Goal: Task Accomplishment & Management: Manage account settings

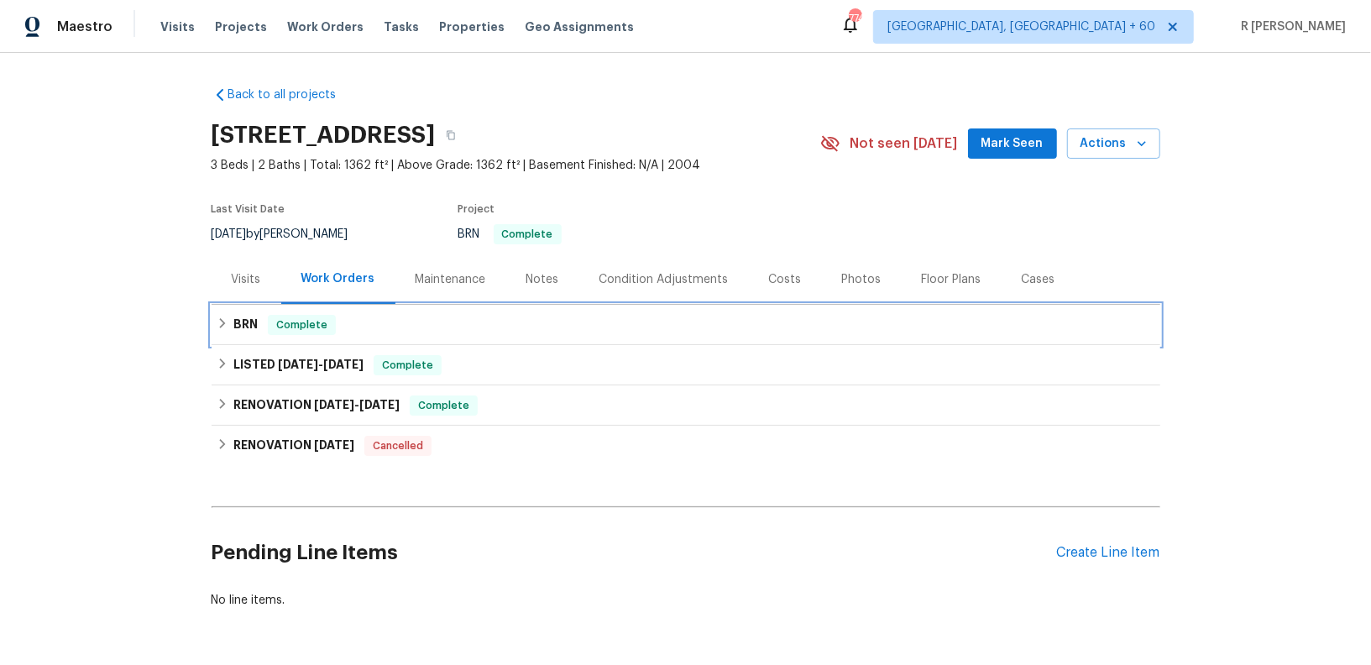
click at [249, 327] on h6 "BRN" at bounding box center [245, 325] width 24 height 20
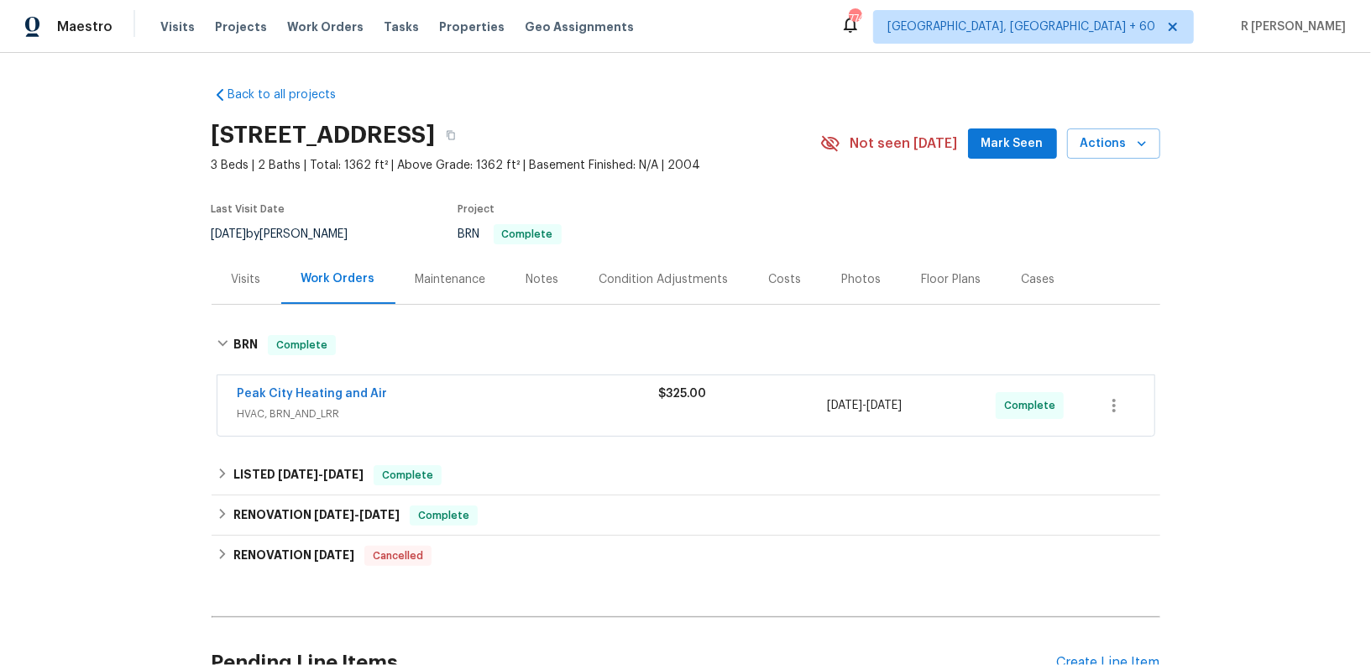
click at [476, 420] on span "HVAC, BRN_AND_LRR" at bounding box center [449, 414] width 422 height 17
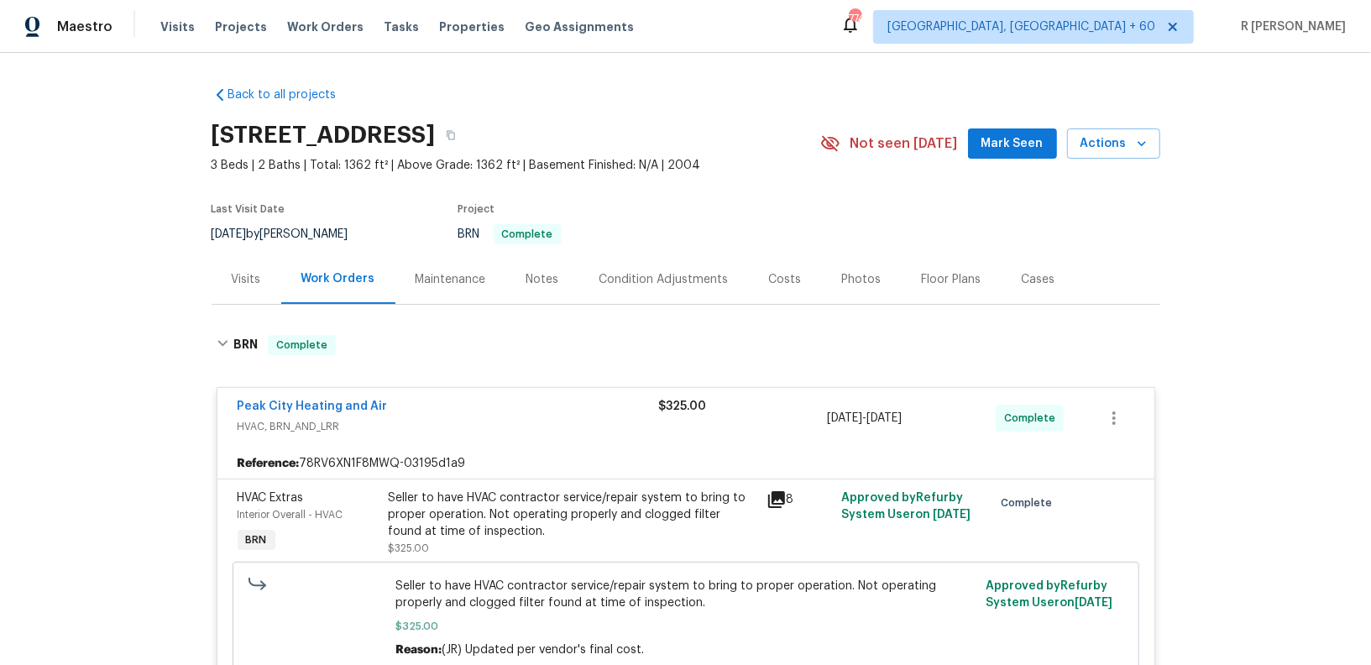
click at [90, 444] on div "Back to all projects 5612 Tealbrook Dr, Raleigh, NC 27610 3 Beds | 2 Baths | To…" at bounding box center [685, 359] width 1371 height 612
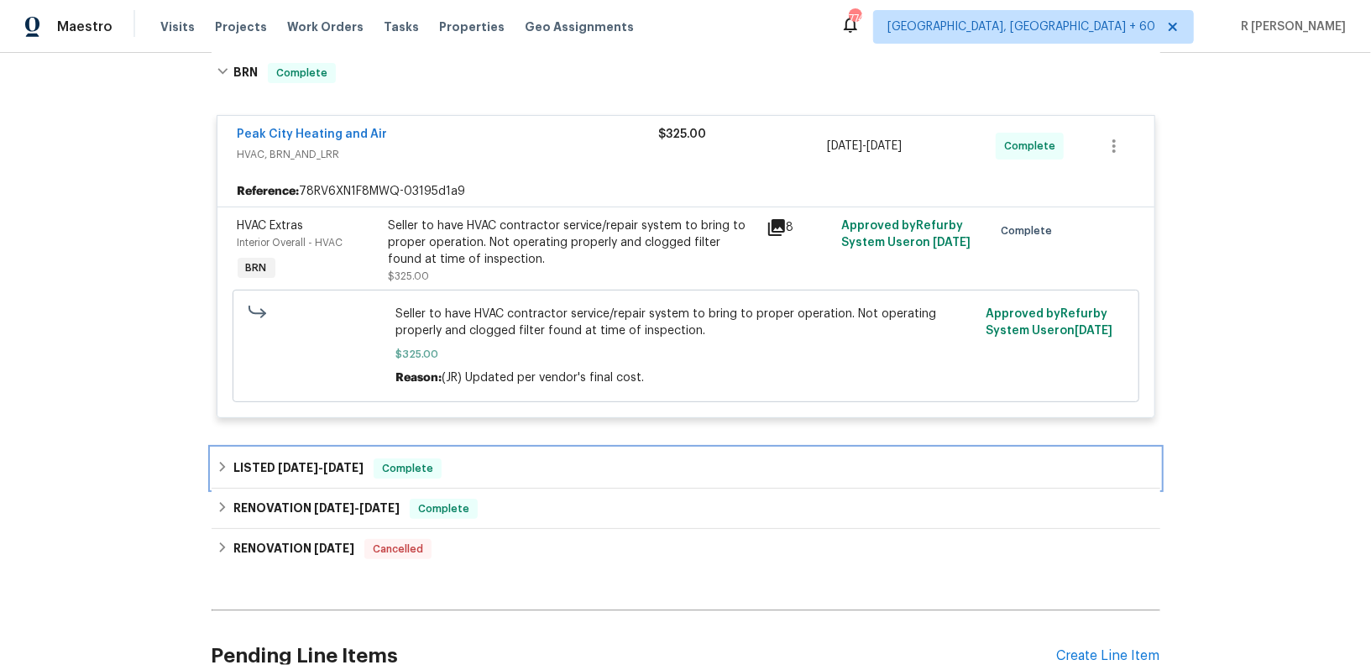
click at [322, 467] on span "5/8/25 - 5/9/25" at bounding box center [321, 468] width 86 height 12
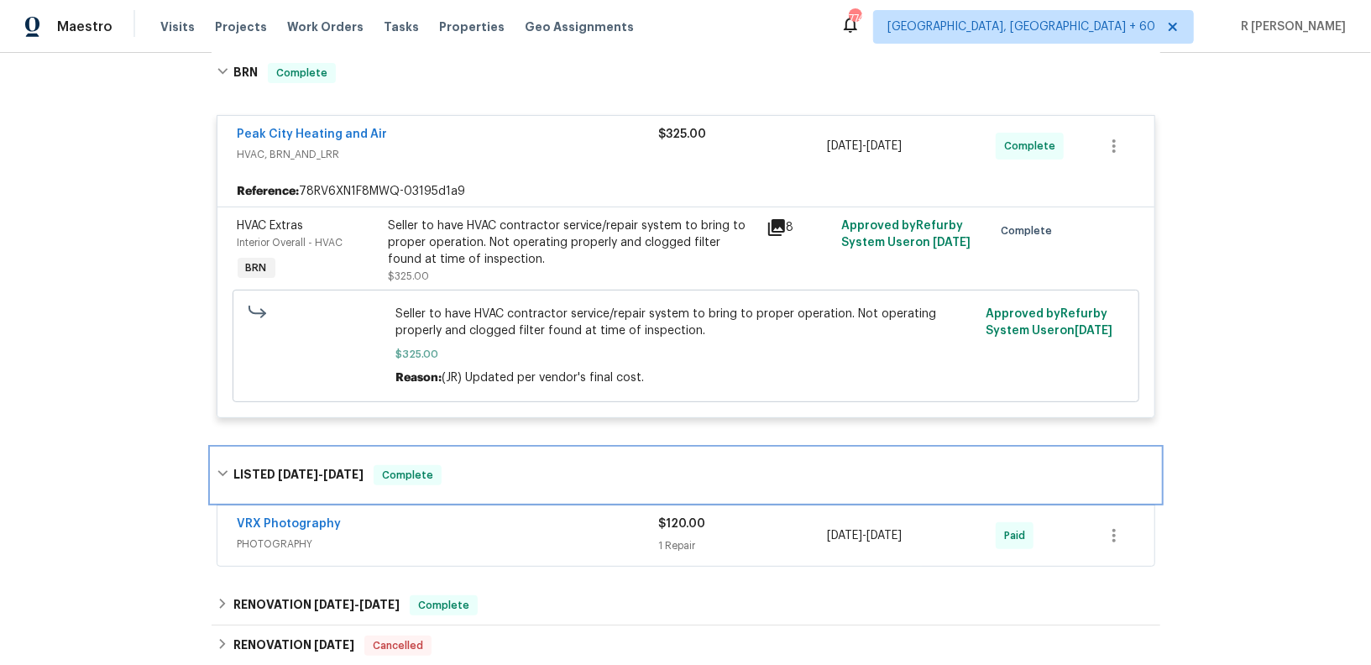
click at [322, 469] on span "5/8/25 - 5/9/25" at bounding box center [321, 475] width 86 height 12
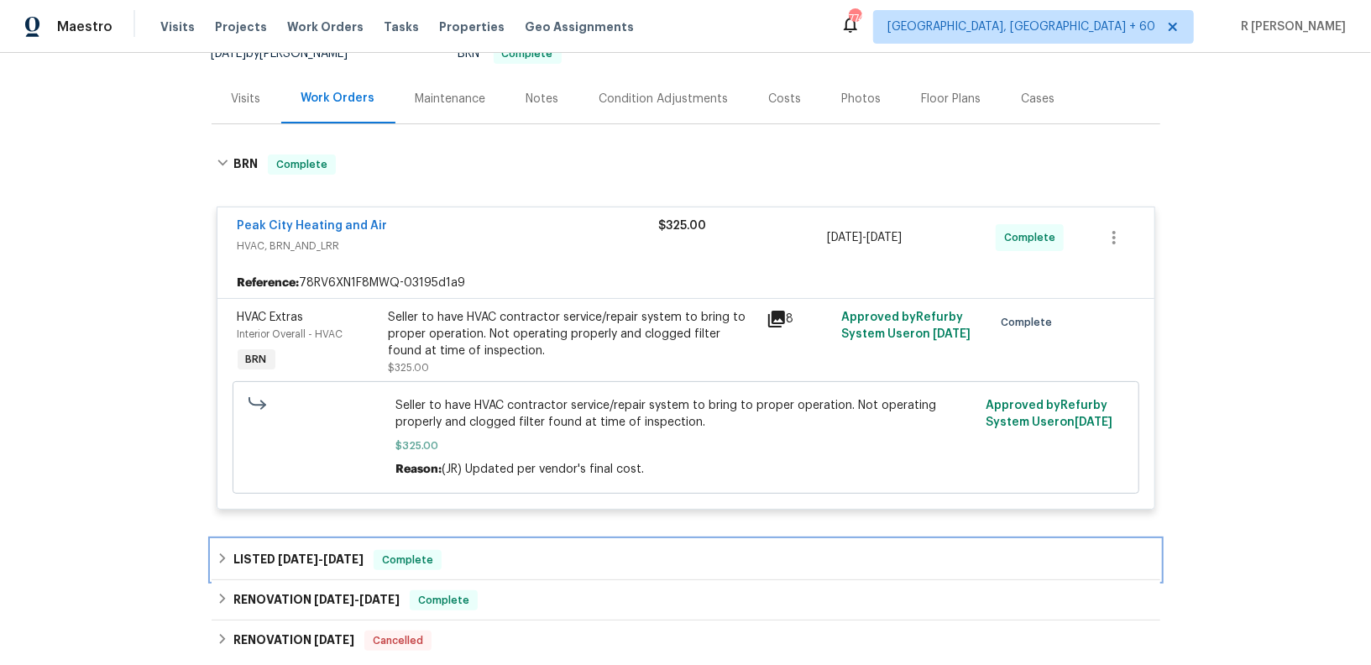
scroll to position [221, 0]
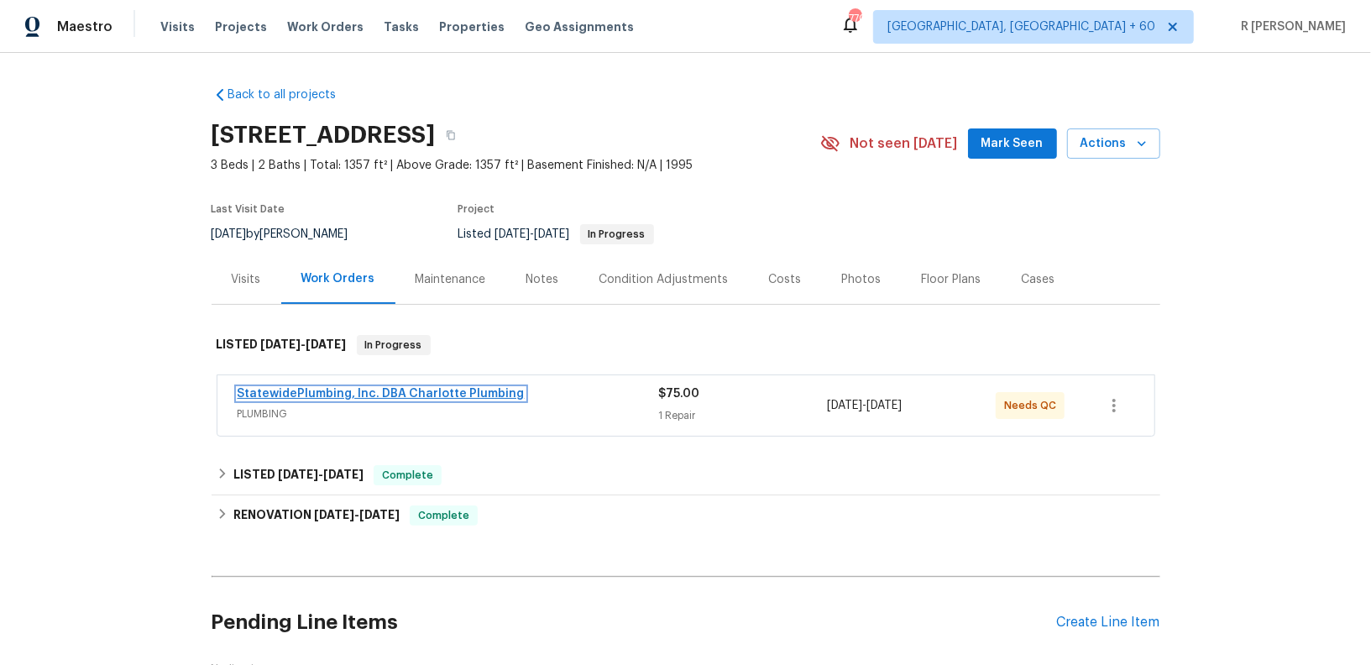
click at [343, 388] on link "StatewidePlumbing, Inc. DBA Charlotte Plumbing" at bounding box center [381, 394] width 287 height 12
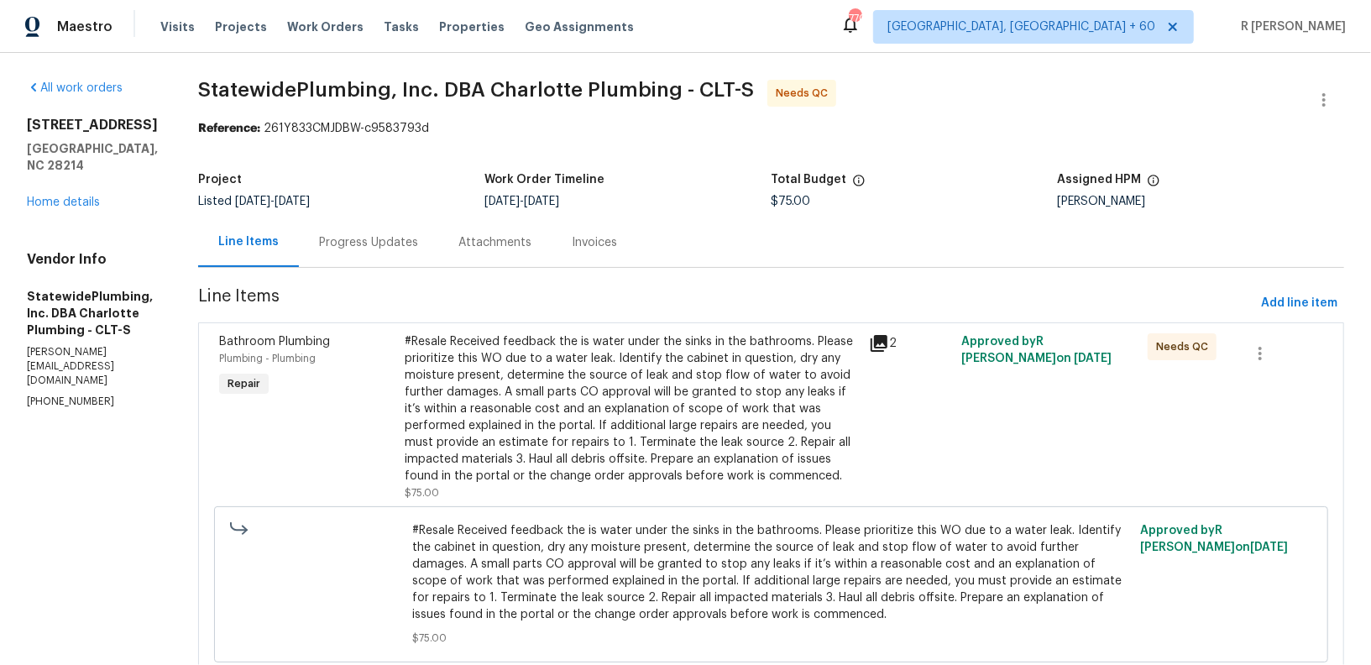
click at [418, 237] on div "Progress Updates" at bounding box center [368, 242] width 99 height 17
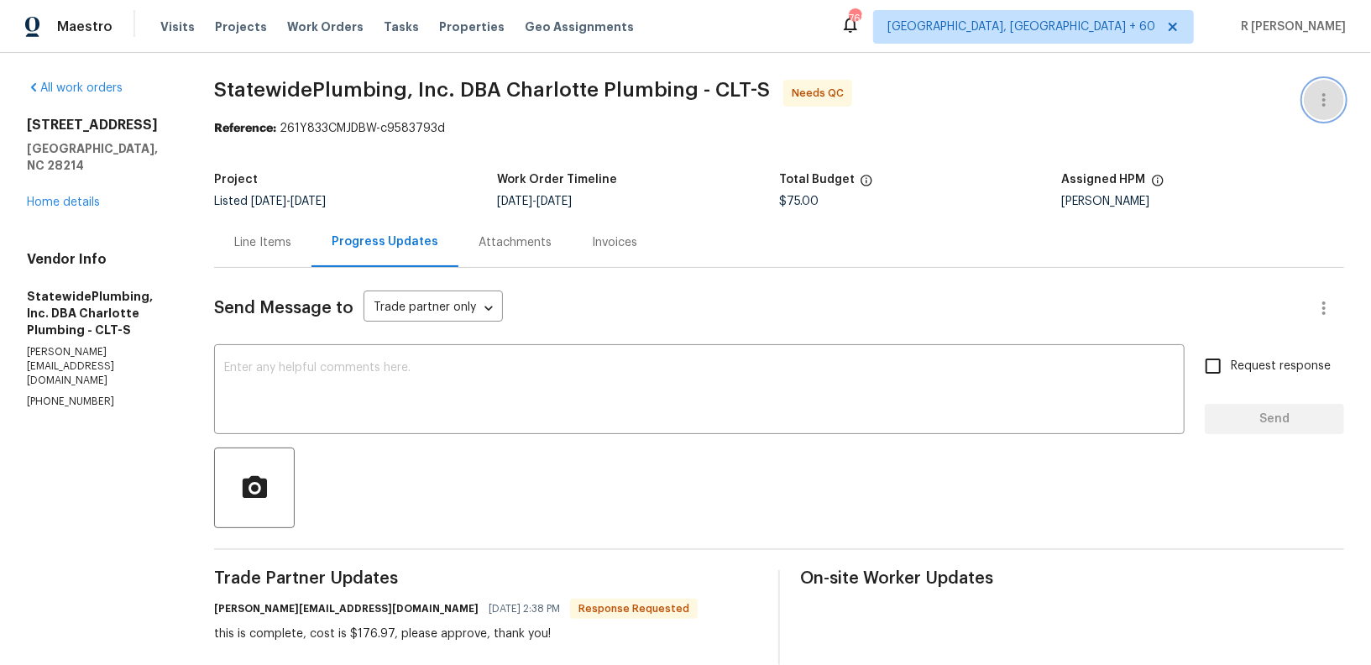
click at [1325, 109] on button "button" at bounding box center [1324, 100] width 40 height 40
click at [1241, 101] on li "Edit" at bounding box center [1269, 100] width 181 height 28
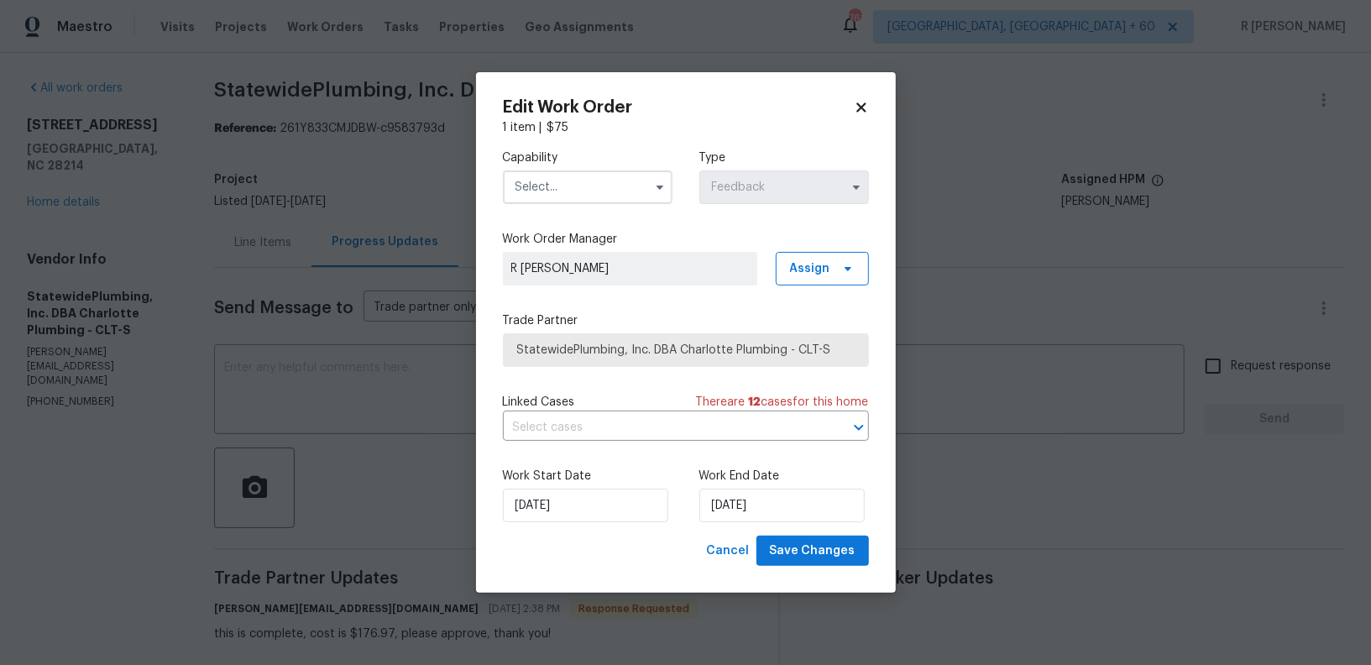
click at [586, 177] on input "text" at bounding box center [588, 187] width 170 height 34
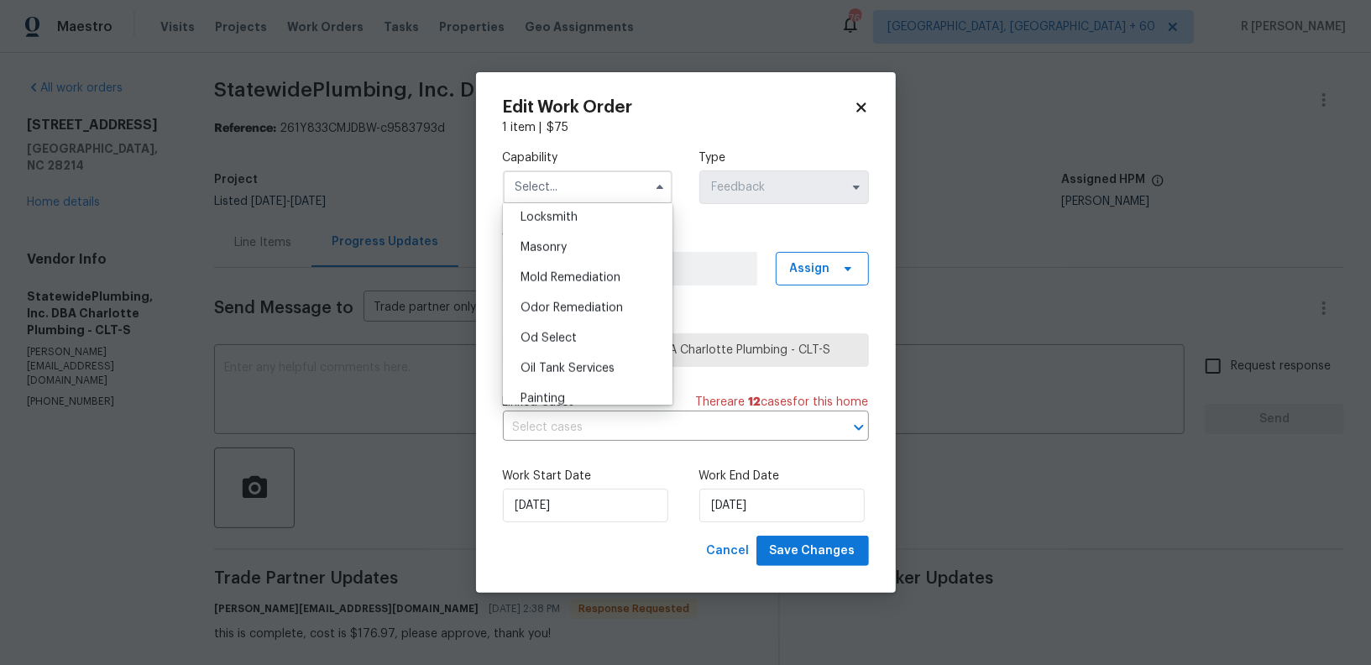
scroll to position [1440, 0]
click at [597, 291] on div "Plumbing" at bounding box center [587, 284] width 161 height 30
type input "Plumbing"
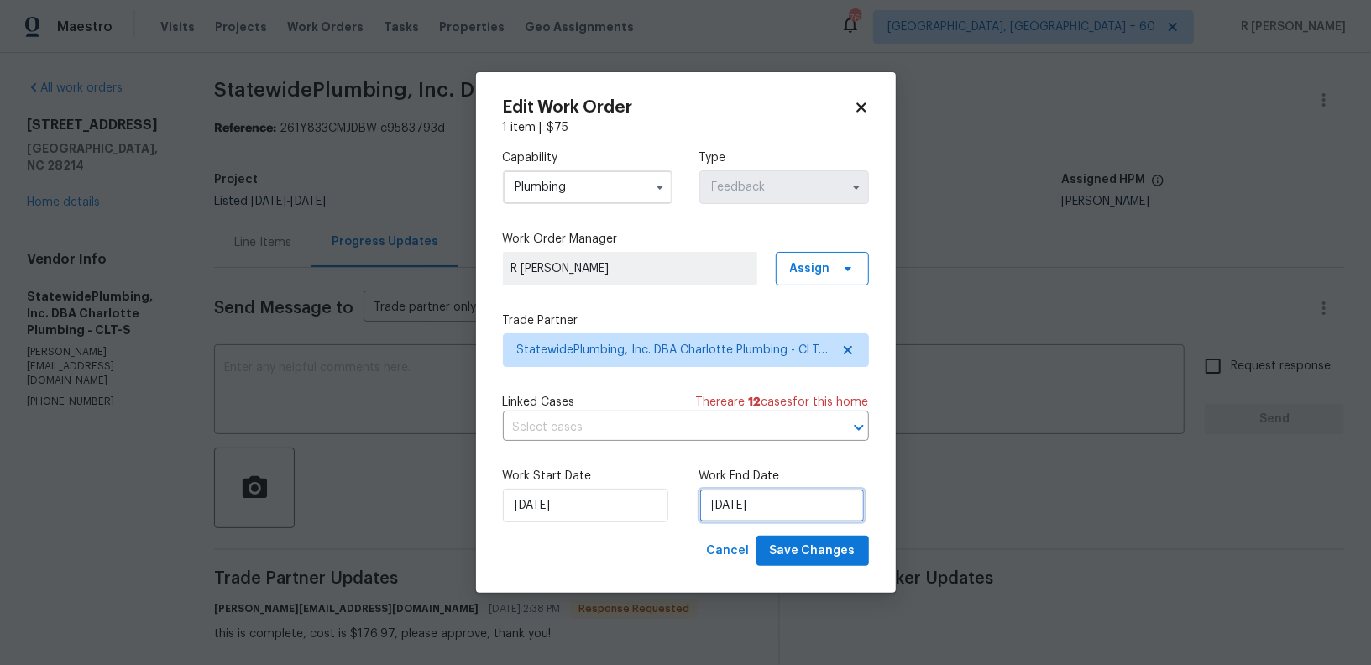
click at [736, 511] on input "13/08/2025" at bounding box center [781, 506] width 165 height 34
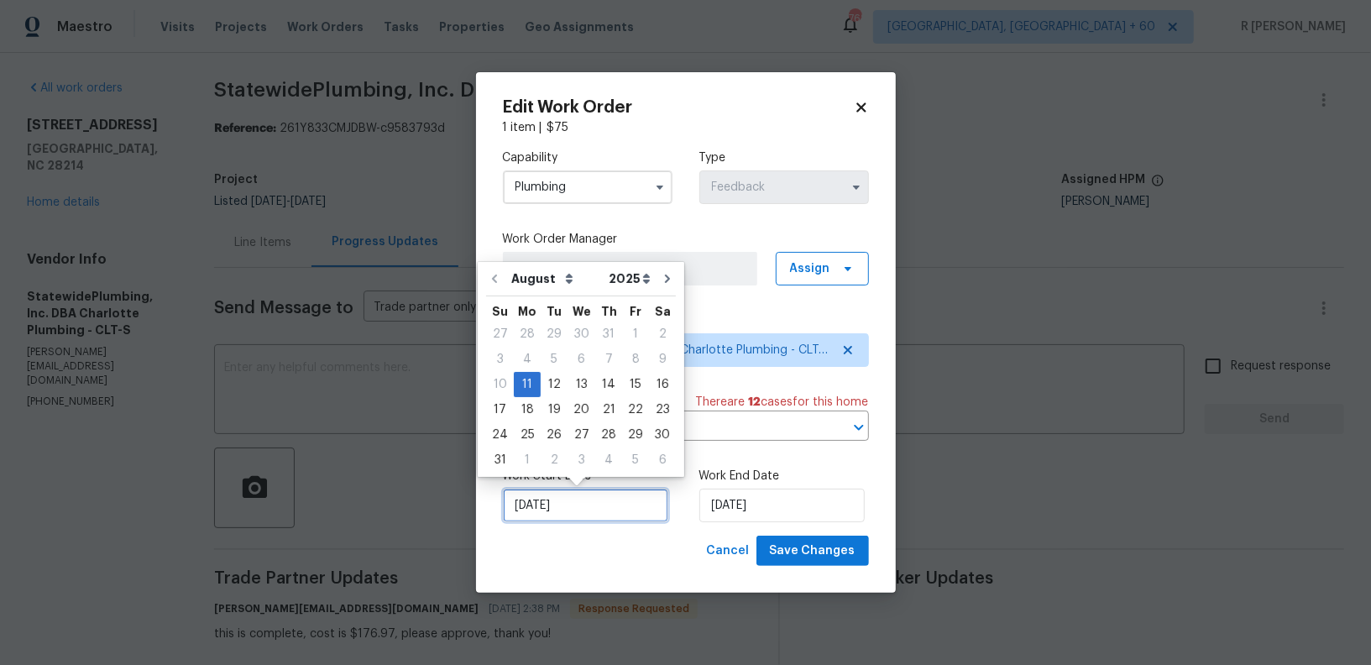
click at [541, 498] on input "11/08/2025" at bounding box center [585, 506] width 165 height 34
click at [568, 385] on div "13" at bounding box center [582, 385] width 28 height 24
type input "13/08/2025"
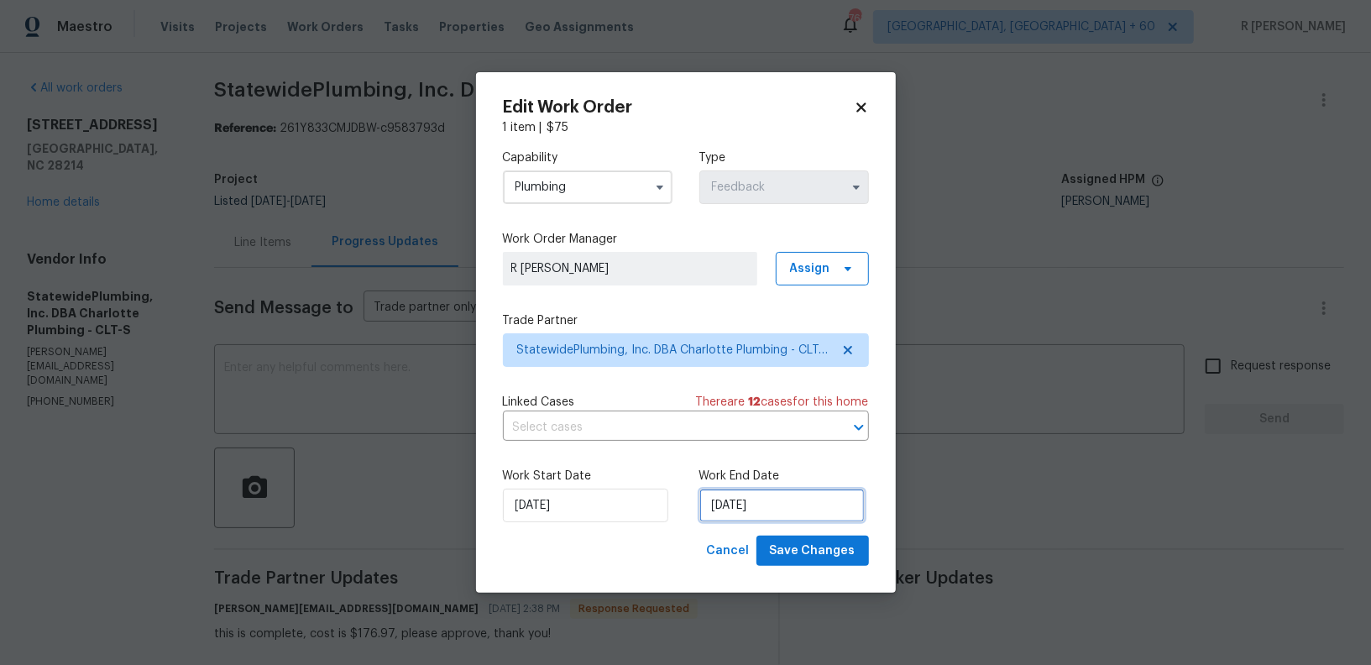
click at [758, 506] on input "13/08/2025" at bounding box center [781, 506] width 165 height 34
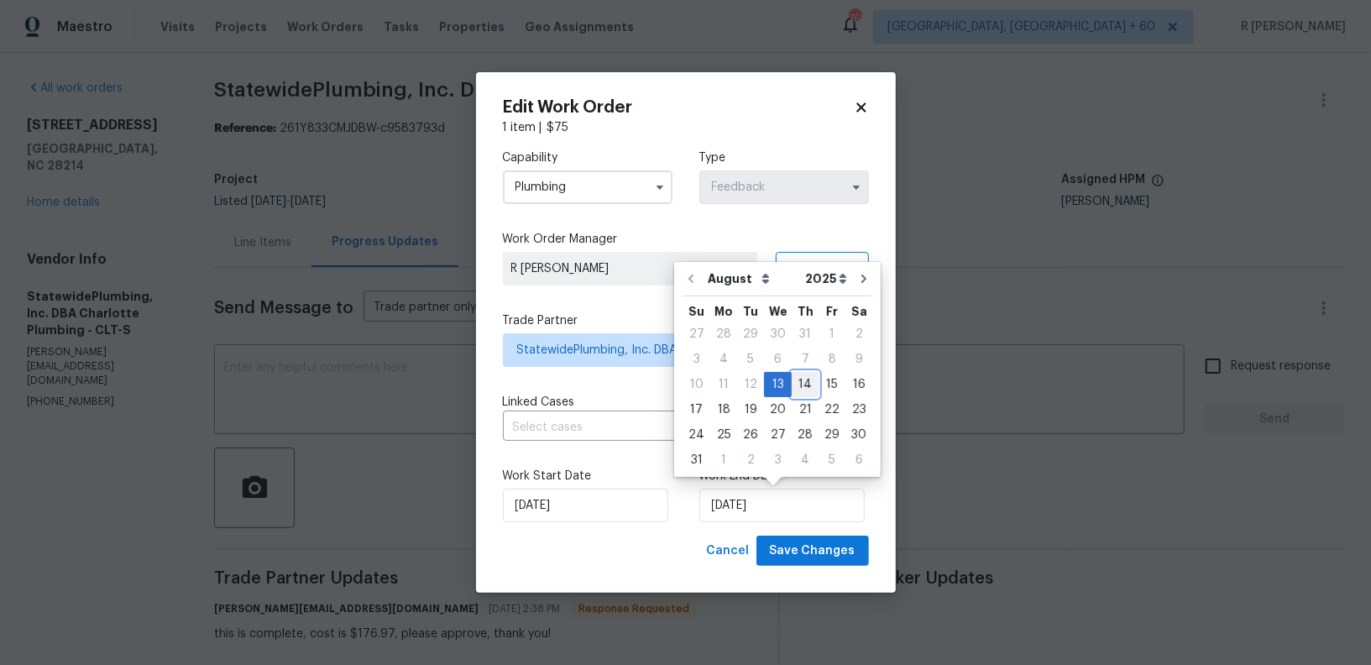
click at [799, 385] on div "14" at bounding box center [805, 385] width 27 height 24
type input "14/08/2025"
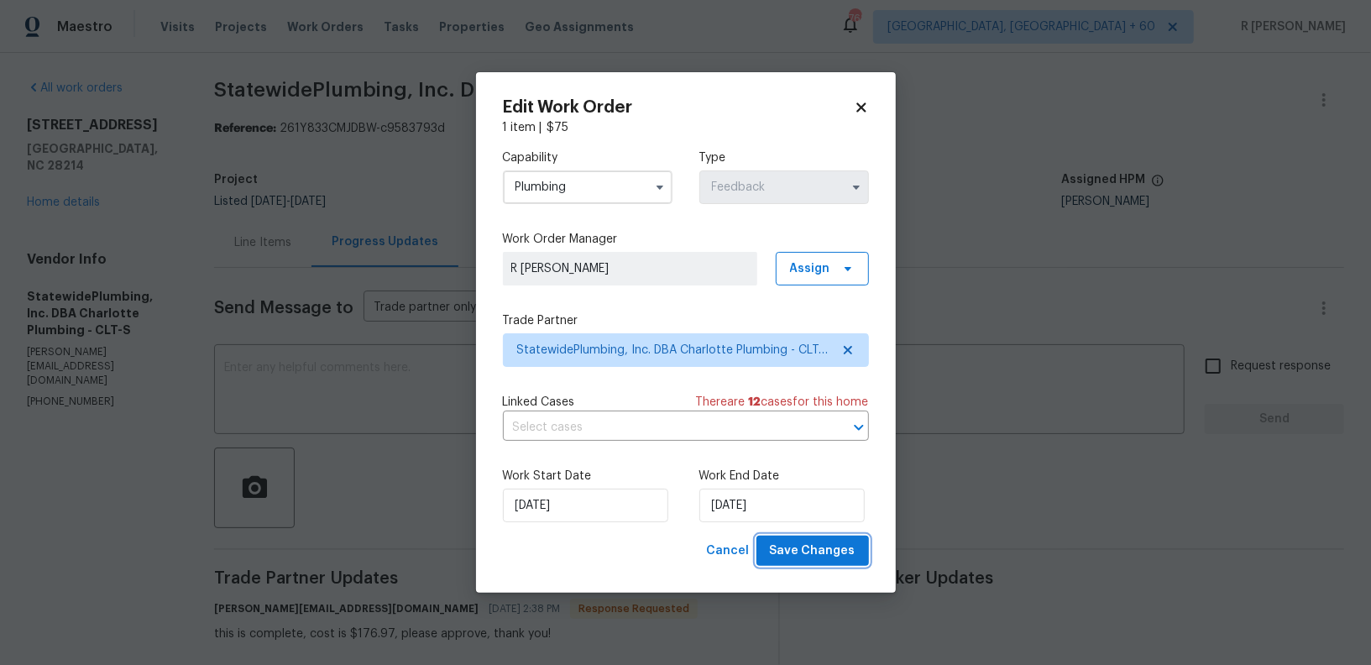
click at [795, 558] on span "Save Changes" at bounding box center [813, 551] width 86 height 21
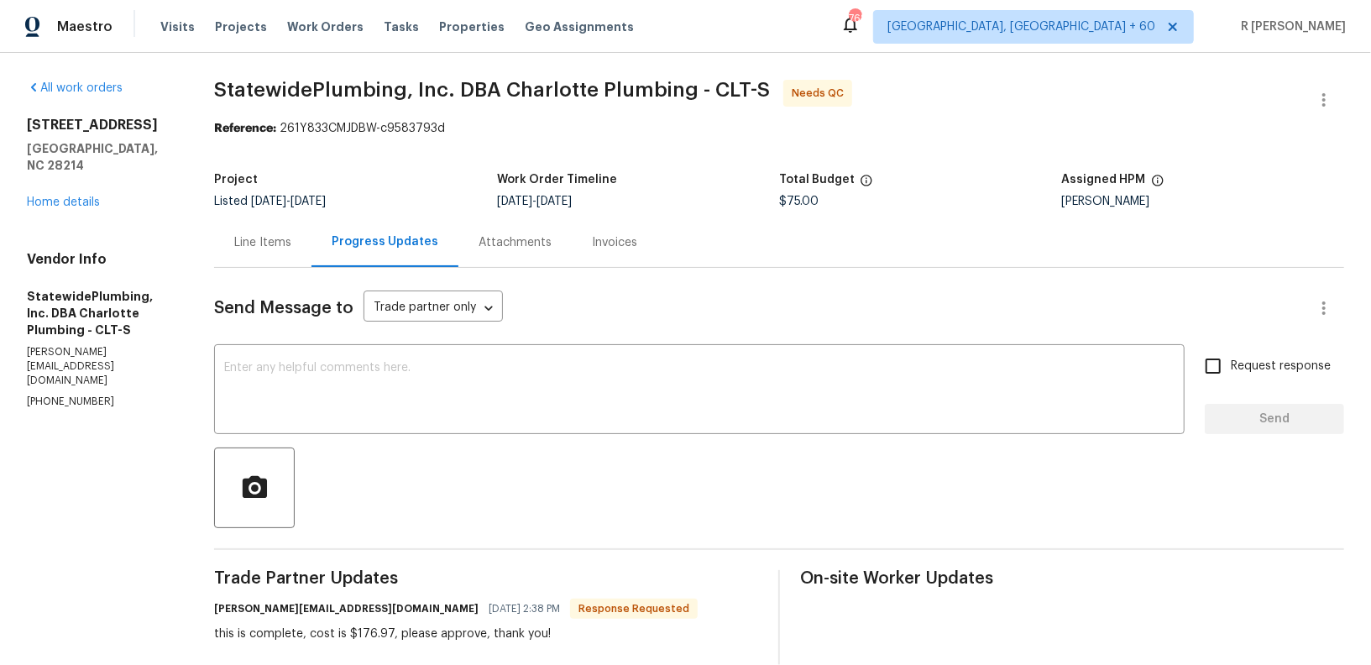
click at [270, 247] on div "Line Items" at bounding box center [262, 242] width 57 height 17
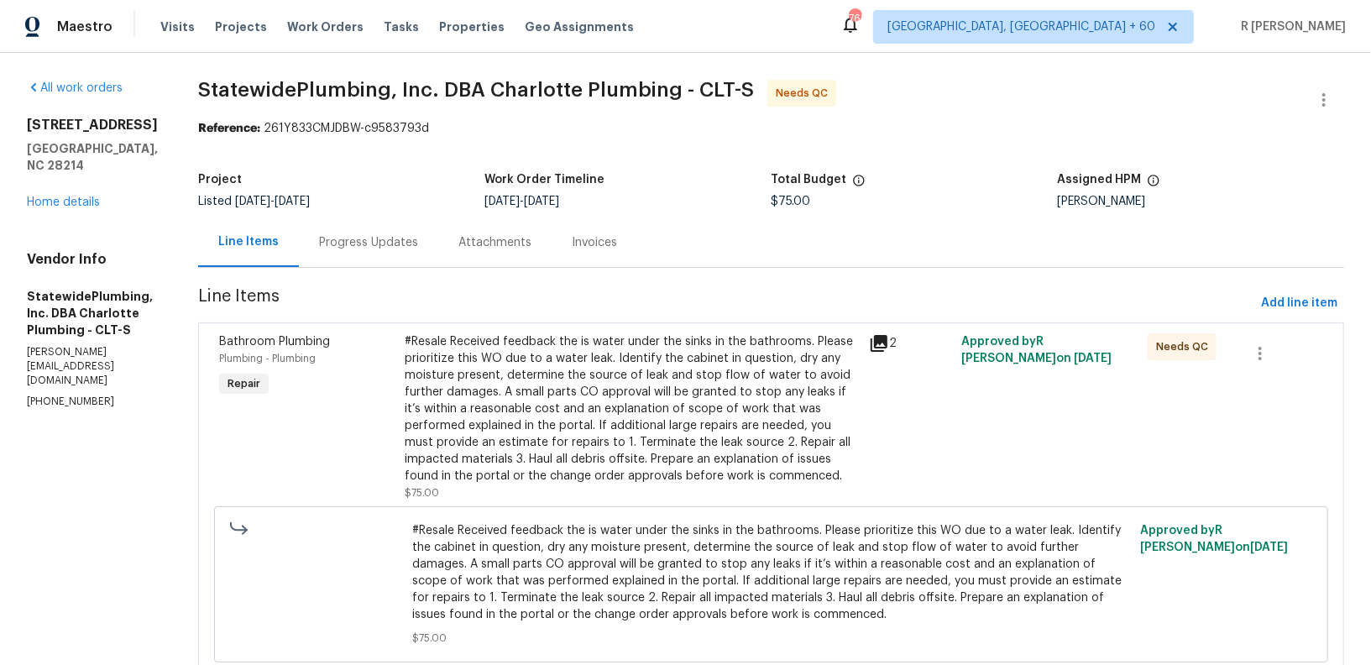
click at [596, 397] on div "#Resale Received feedback the is water under the sinks in the bathrooms. Please…" at bounding box center [632, 408] width 454 height 151
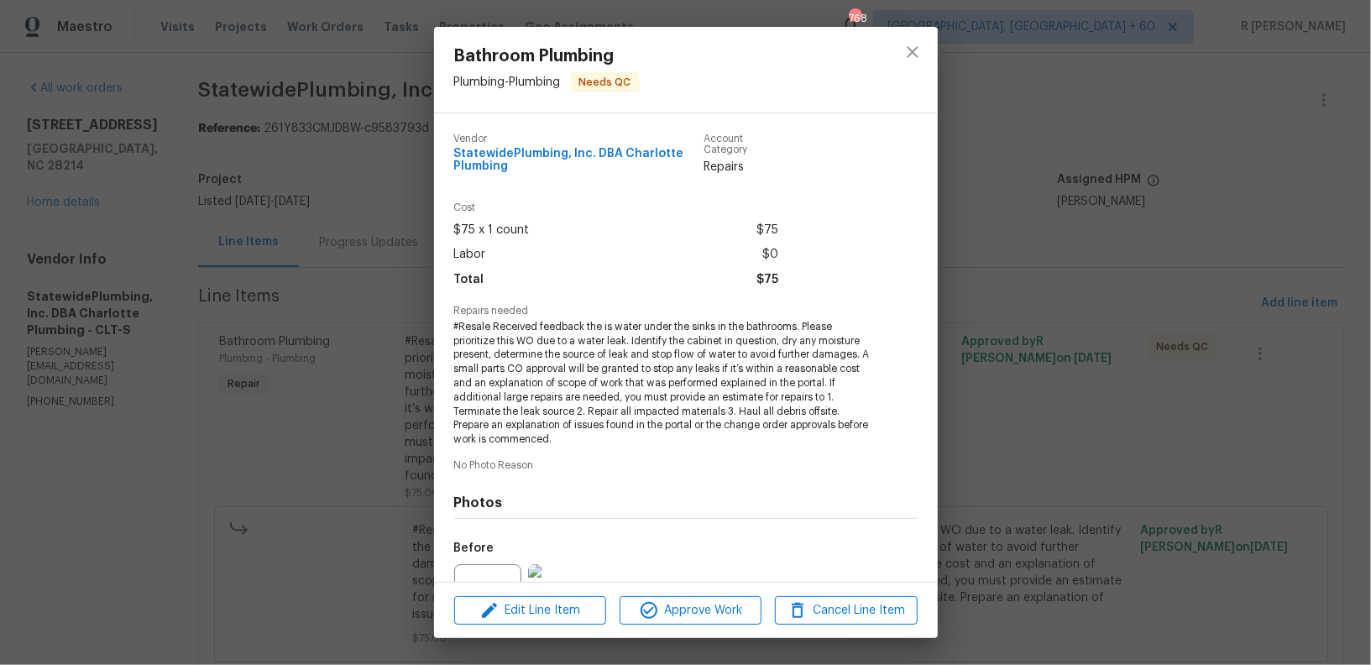
scroll to position [176, 0]
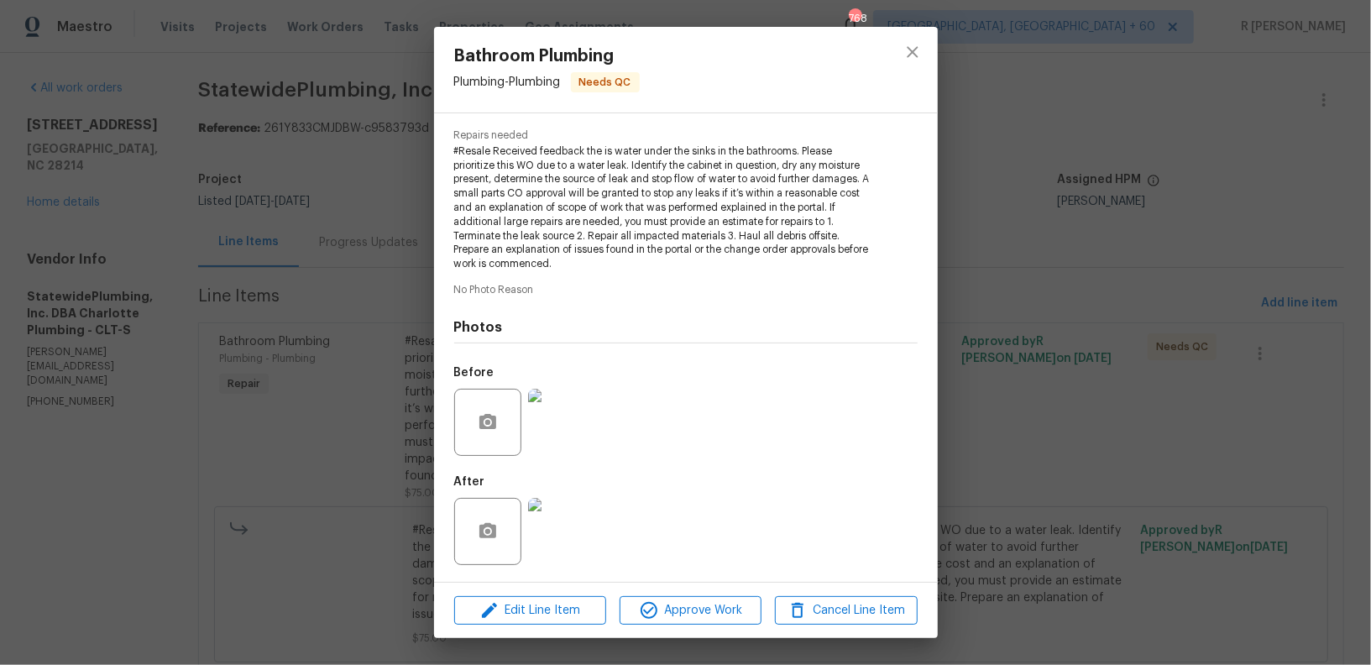
click at [574, 419] on img at bounding box center [561, 422] width 67 height 67
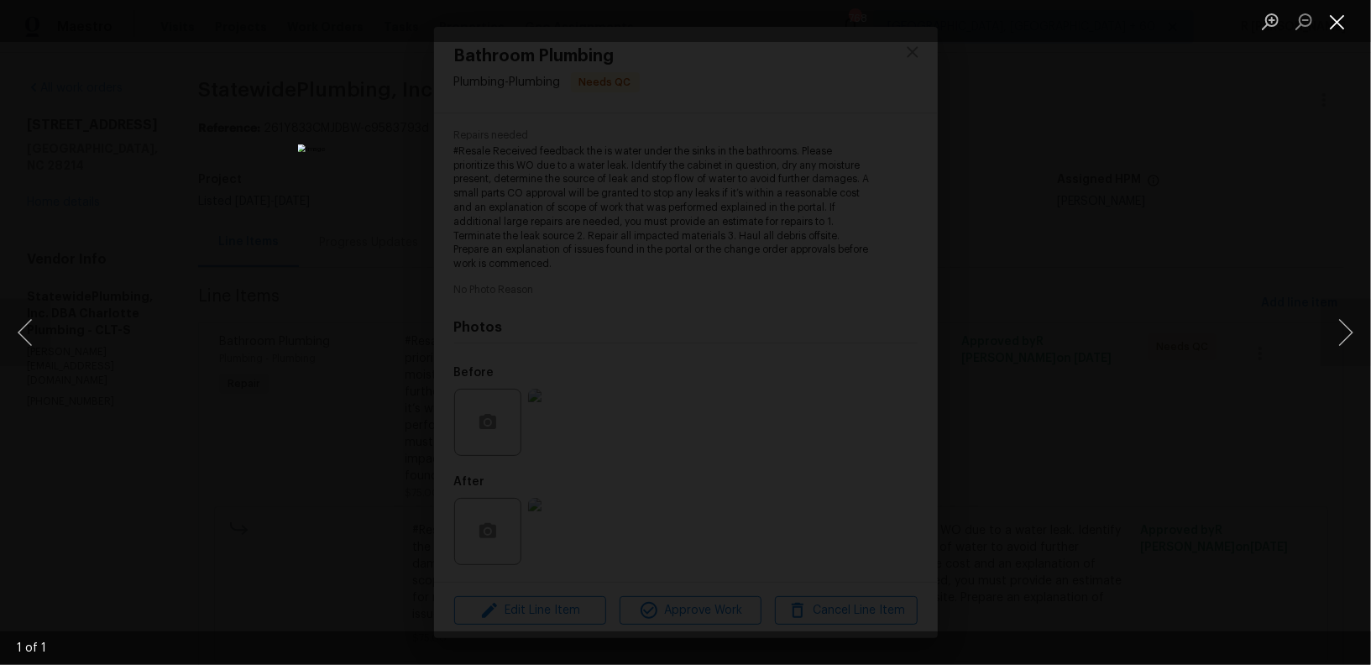
click at [1352, 27] on button "Close lightbox" at bounding box center [1338, 21] width 34 height 29
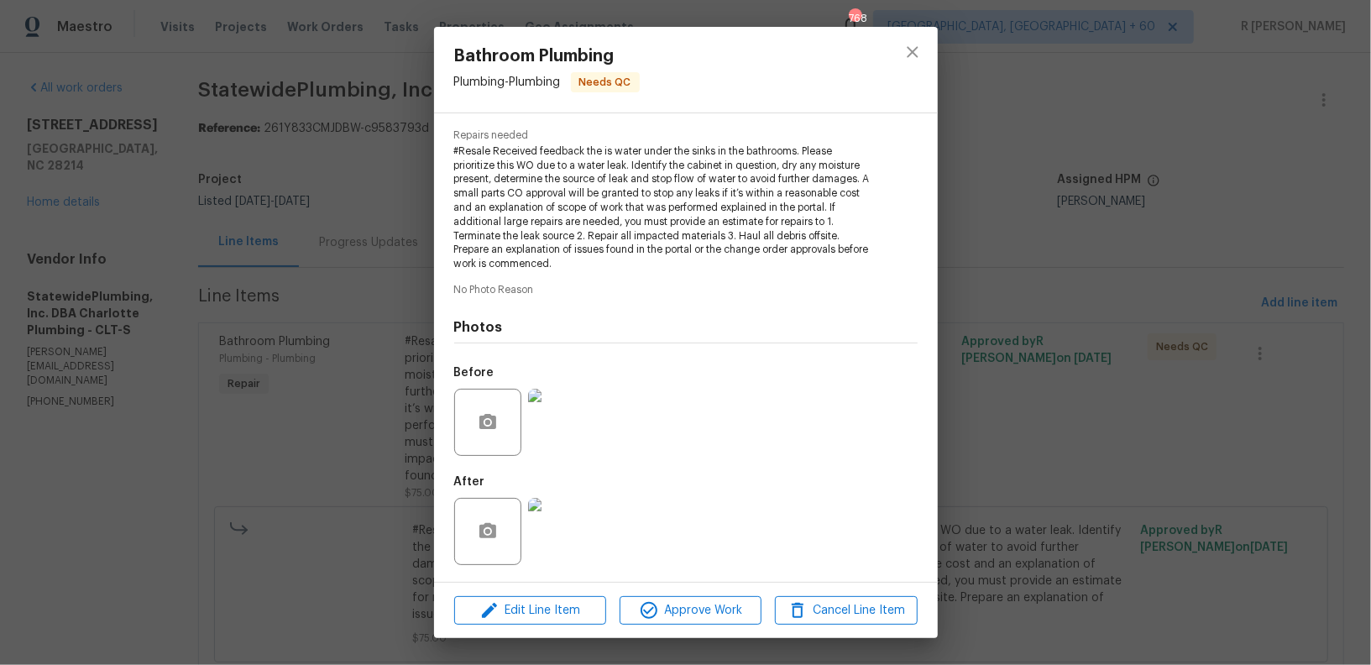
click at [551, 501] on img at bounding box center [561, 531] width 67 height 67
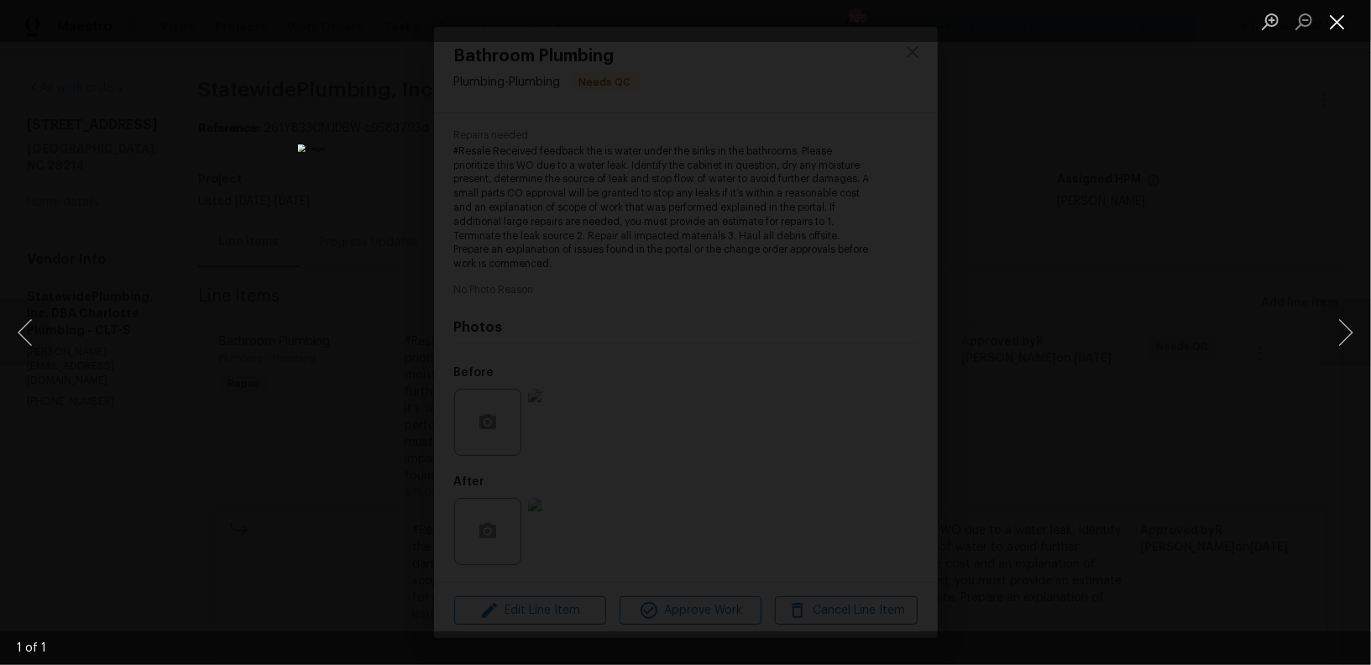
click at [1334, 25] on button "Close lightbox" at bounding box center [1338, 21] width 34 height 29
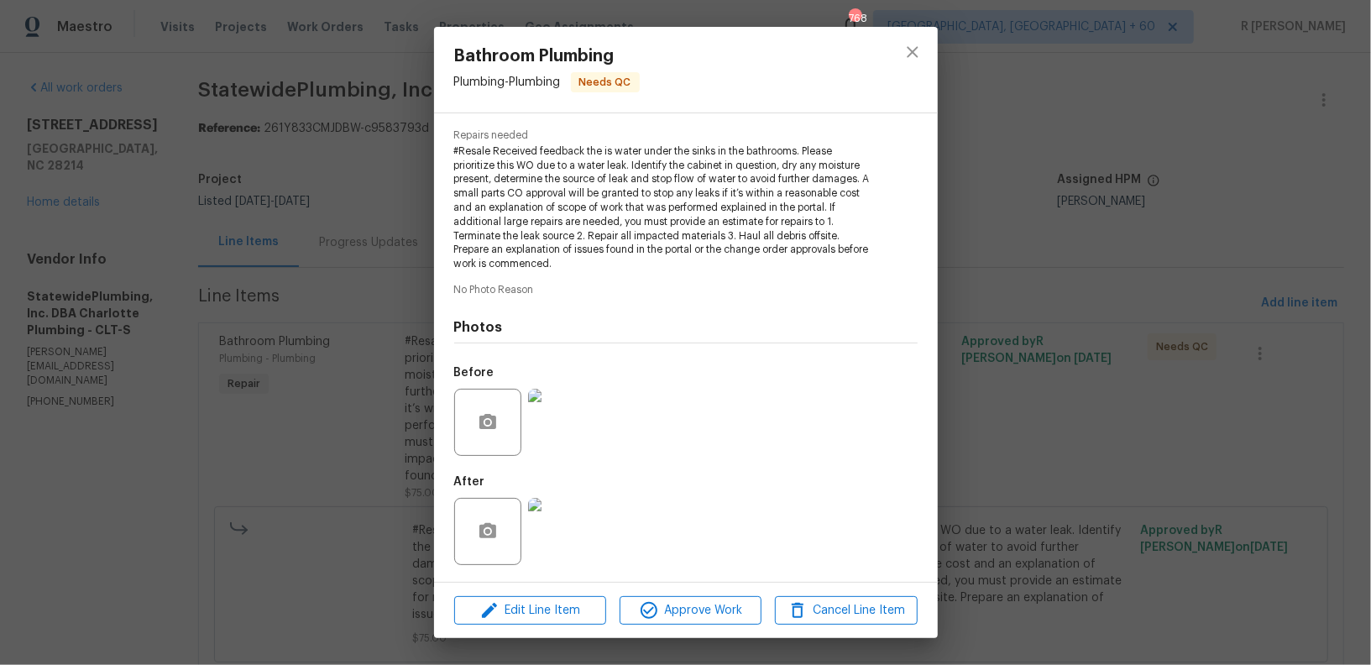
click at [588, 429] on img at bounding box center [561, 422] width 67 height 67
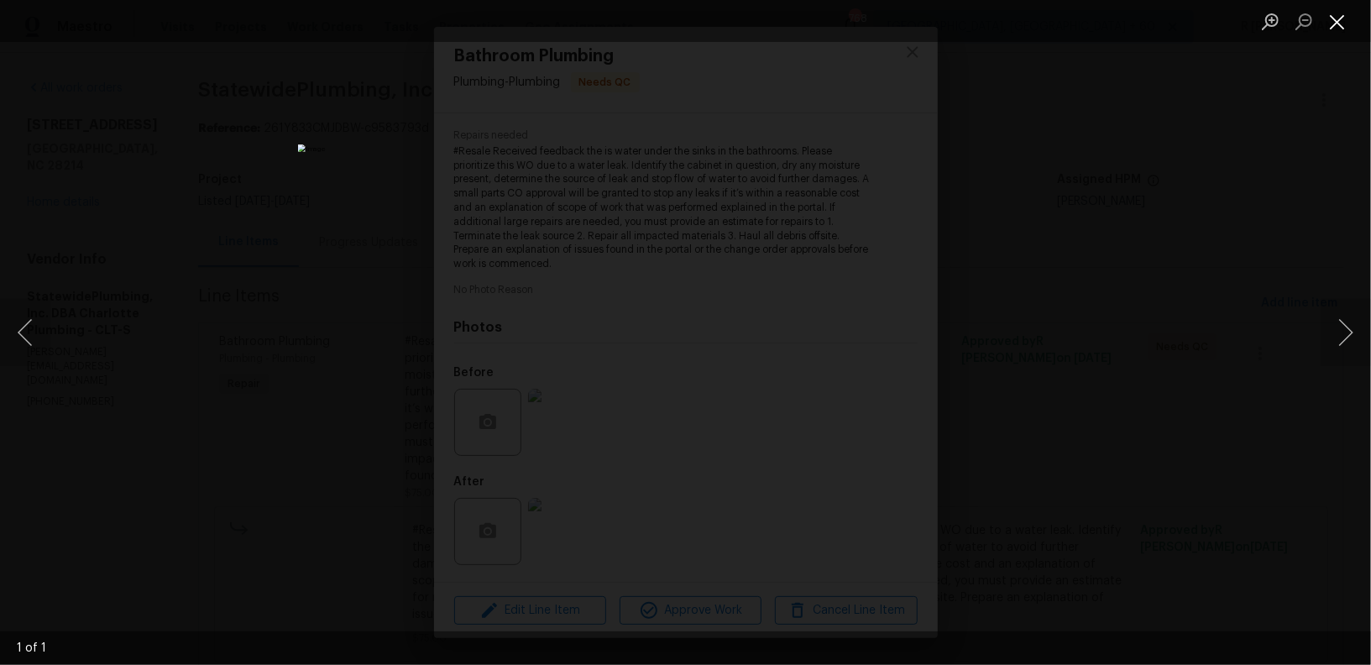
click at [1336, 26] on button "Close lightbox" at bounding box center [1338, 21] width 34 height 29
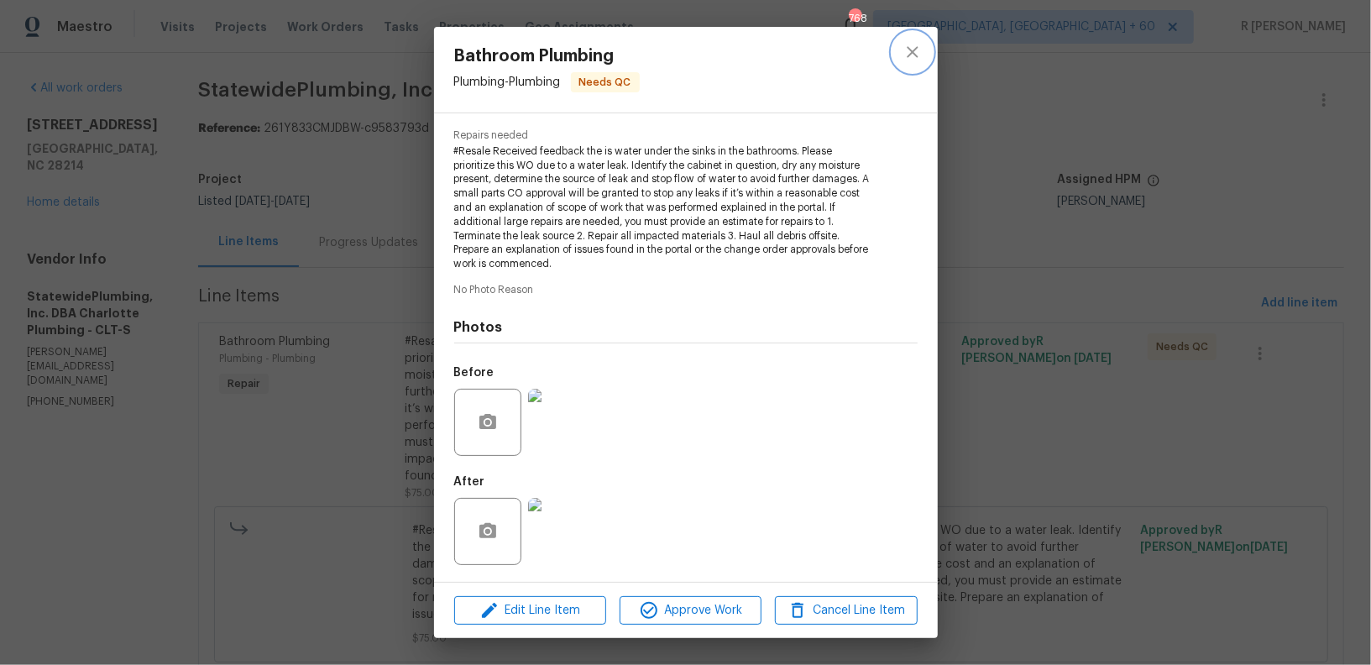
click at [909, 41] on button "close" at bounding box center [913, 52] width 40 height 40
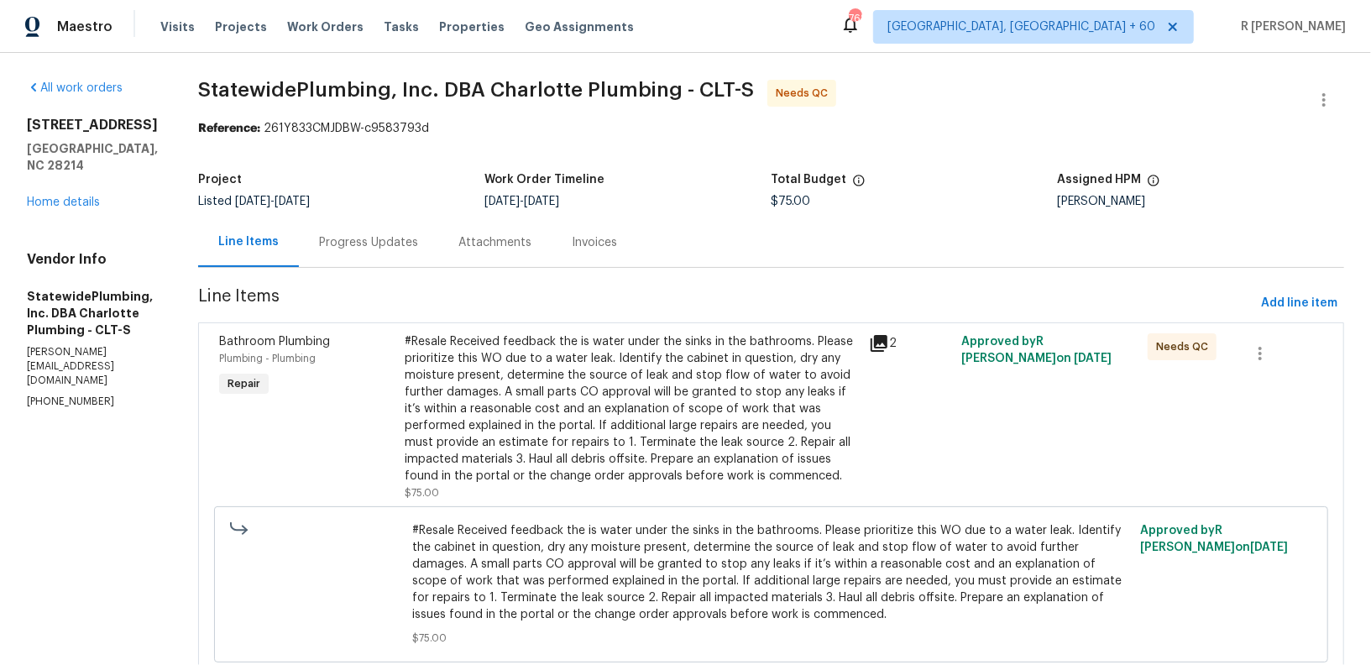
scroll to position [59, 0]
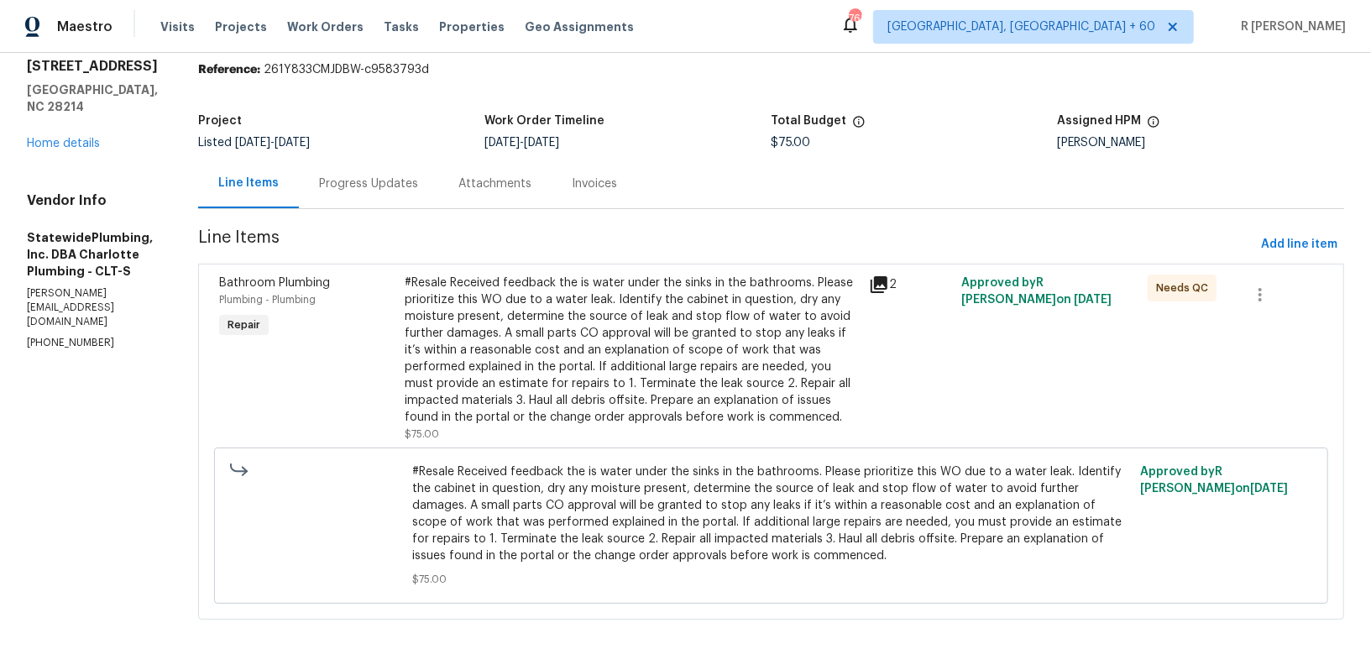
click at [577, 378] on div "#Resale Received feedback the is water under the sinks in the bathrooms. Please…" at bounding box center [632, 350] width 454 height 151
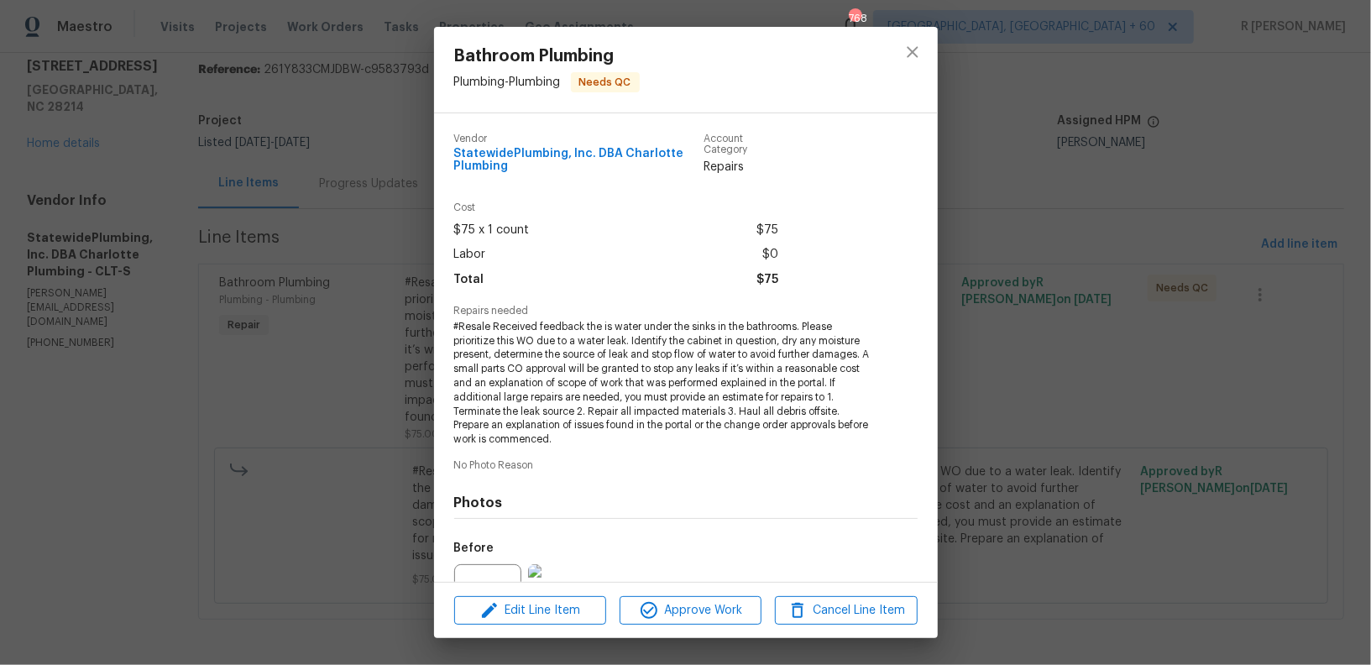
scroll to position [176, 0]
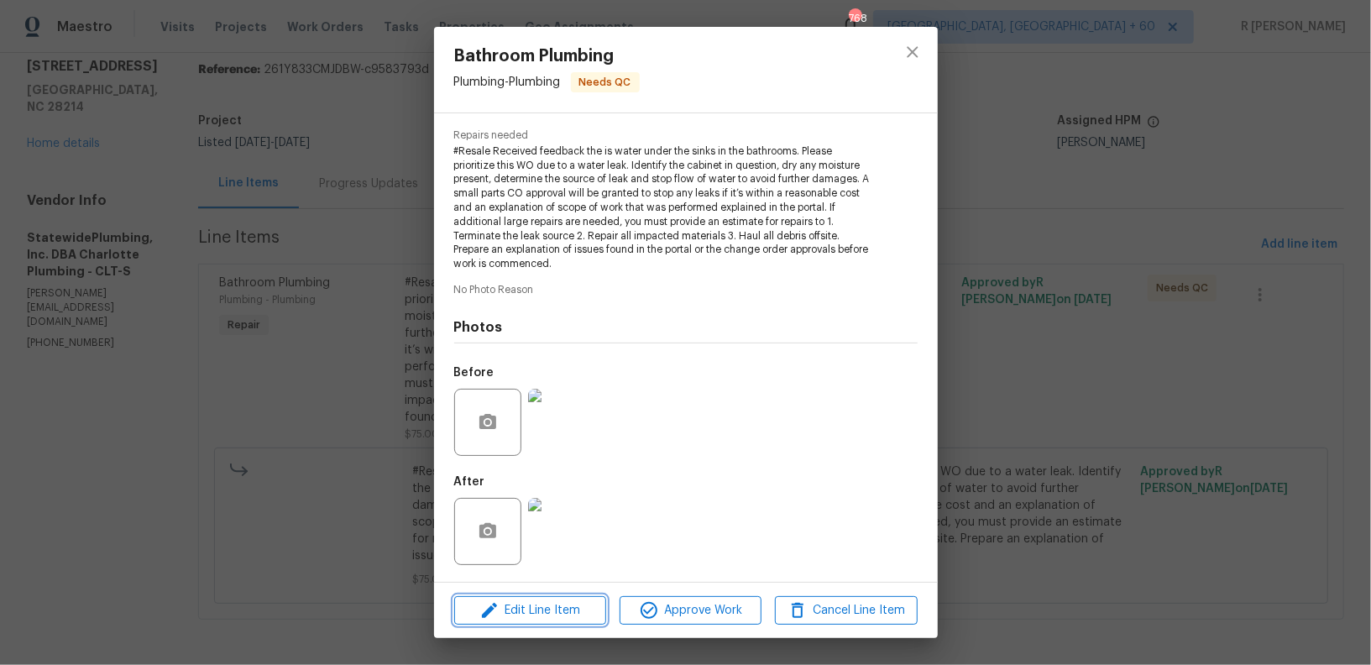
click at [515, 618] on span "Edit Line Item" at bounding box center [530, 610] width 142 height 21
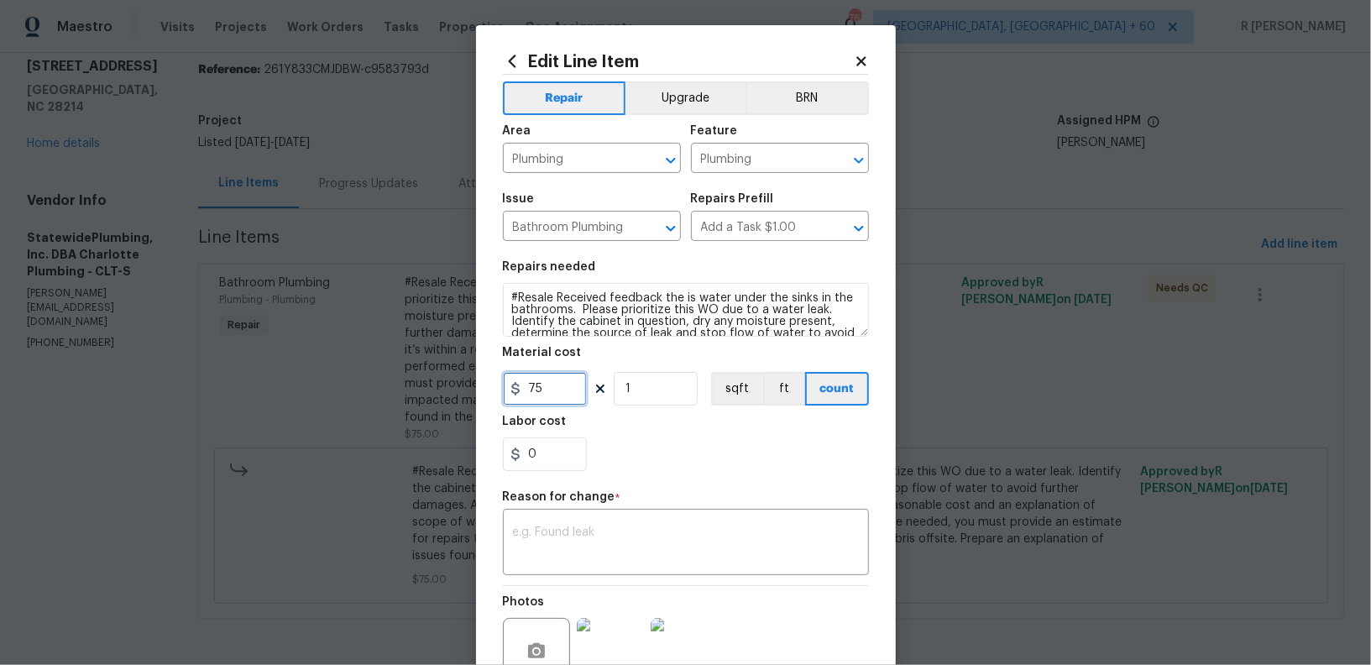
click at [563, 391] on input "75" at bounding box center [545, 389] width 84 height 34
type input "176.97"
click at [584, 579] on div "Repair Upgrade BRN Area Plumbing ​ Feature Plumbing ​ Issue Bathroom Plumbing ​…" at bounding box center [686, 401] width 366 height 652
click at [584, 567] on div "x ​" at bounding box center [686, 544] width 366 height 62
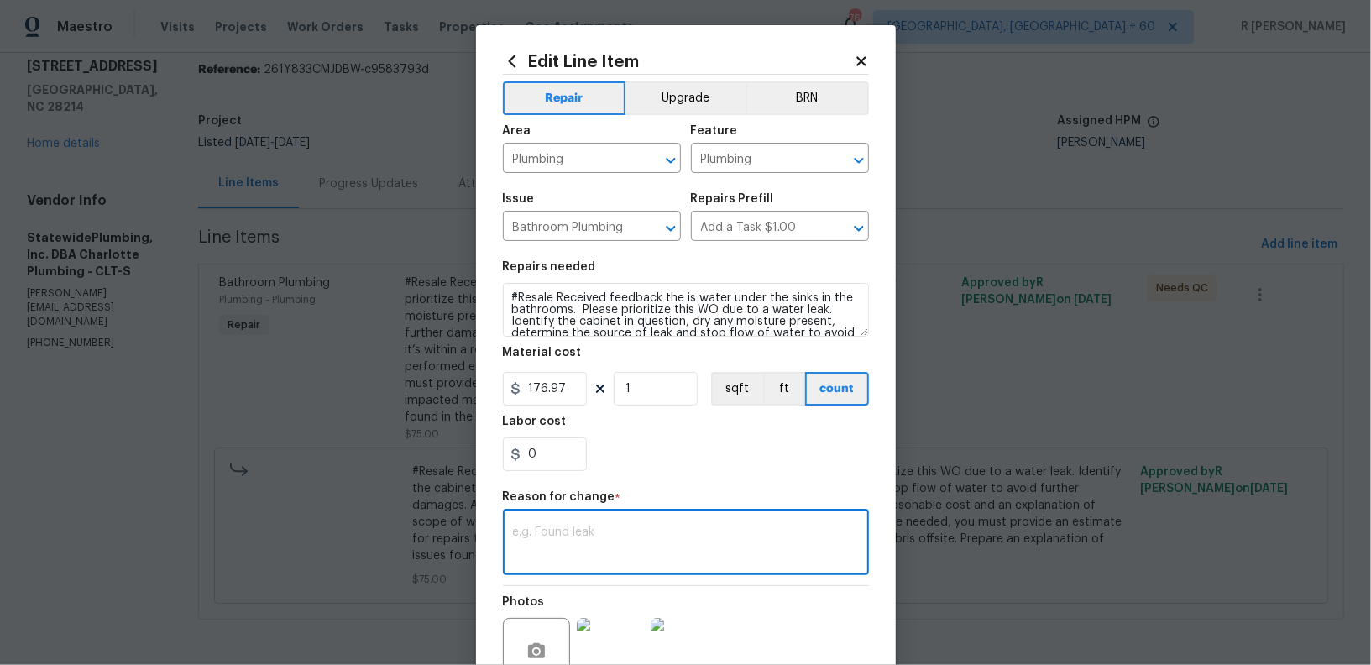
paste textarea "(YK) Updated per vendor’s final cost."
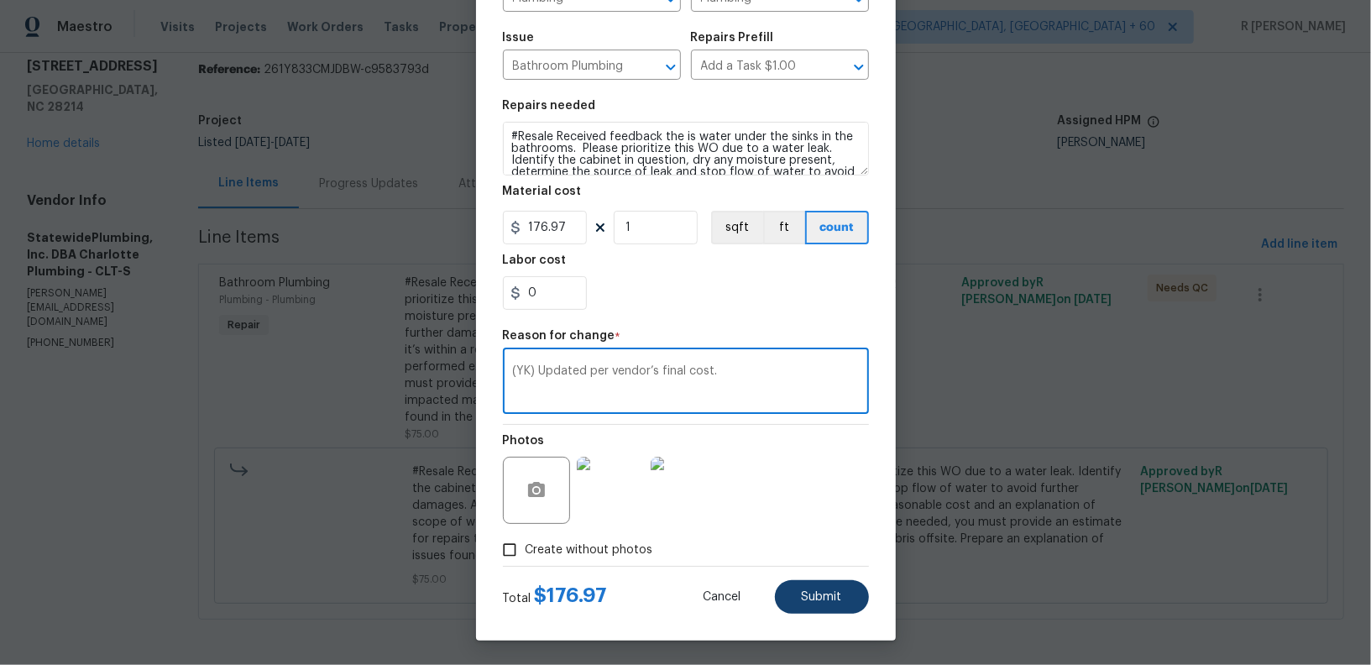
type textarea "(YK) Updated per vendor’s final cost."
click at [821, 602] on button "Submit" at bounding box center [822, 597] width 94 height 34
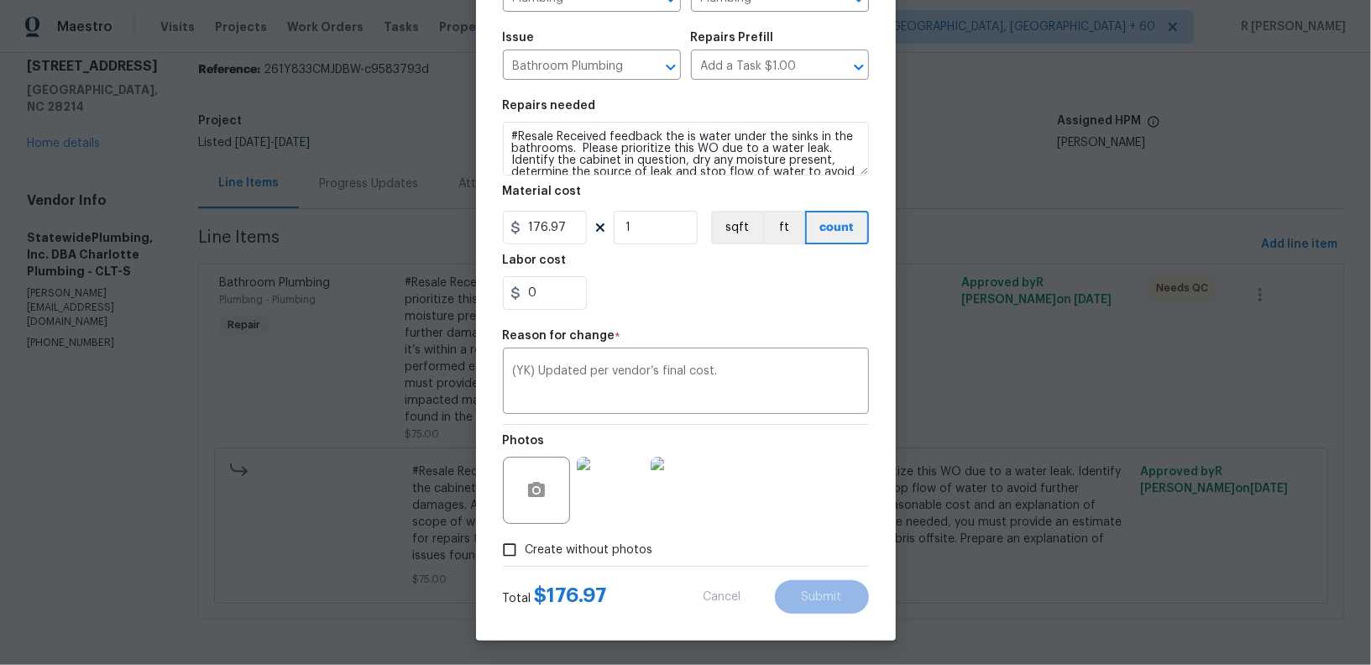
type input "75"
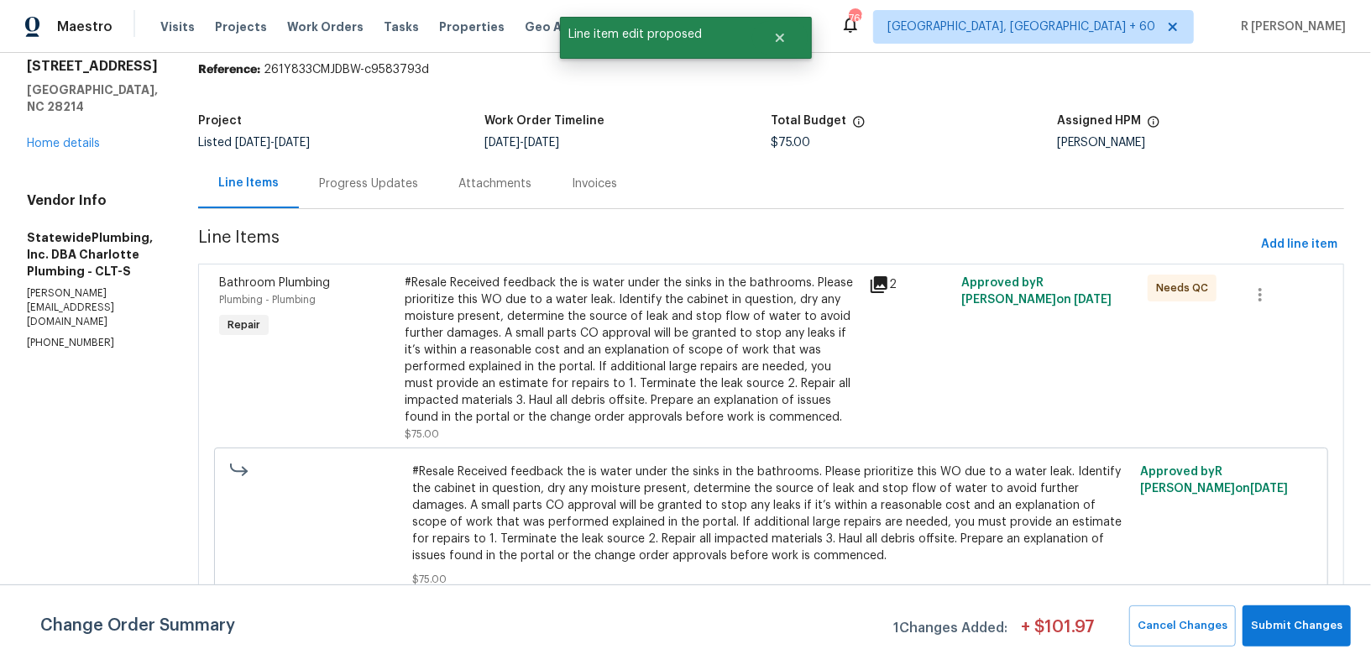
scroll to position [0, 0]
click at [1277, 631] on span "Submit Changes" at bounding box center [1297, 625] width 92 height 19
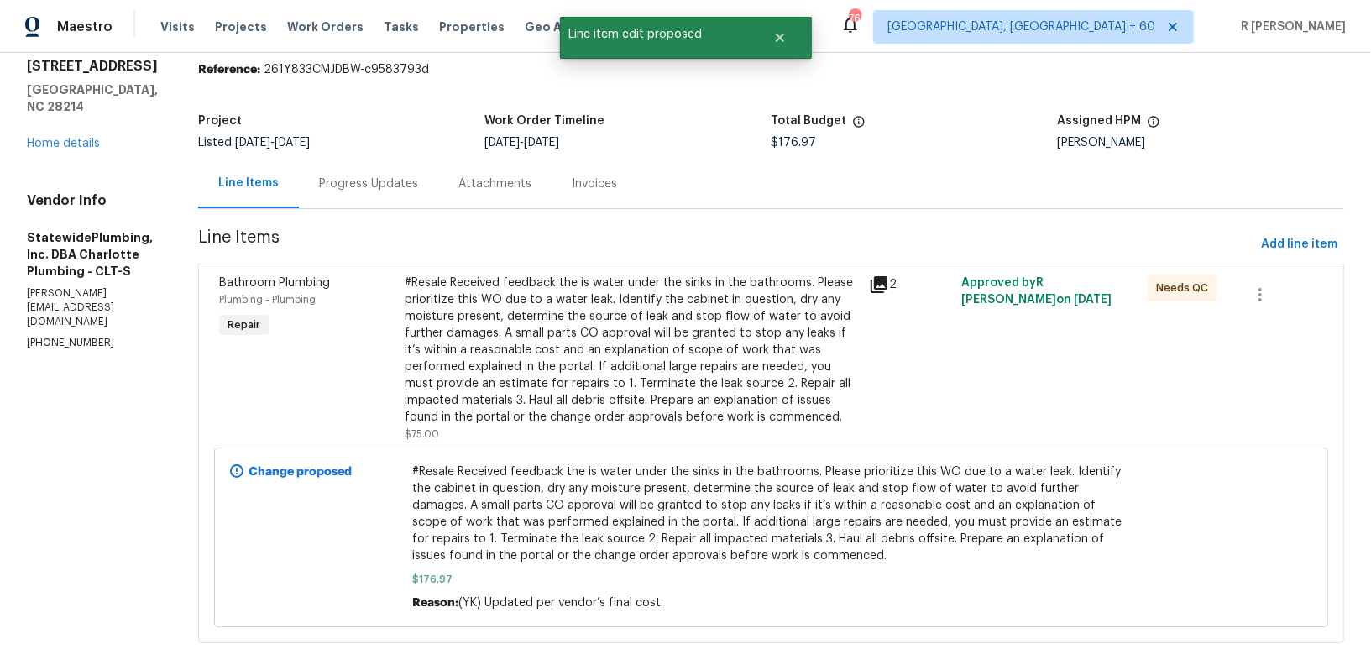
scroll to position [82, 0]
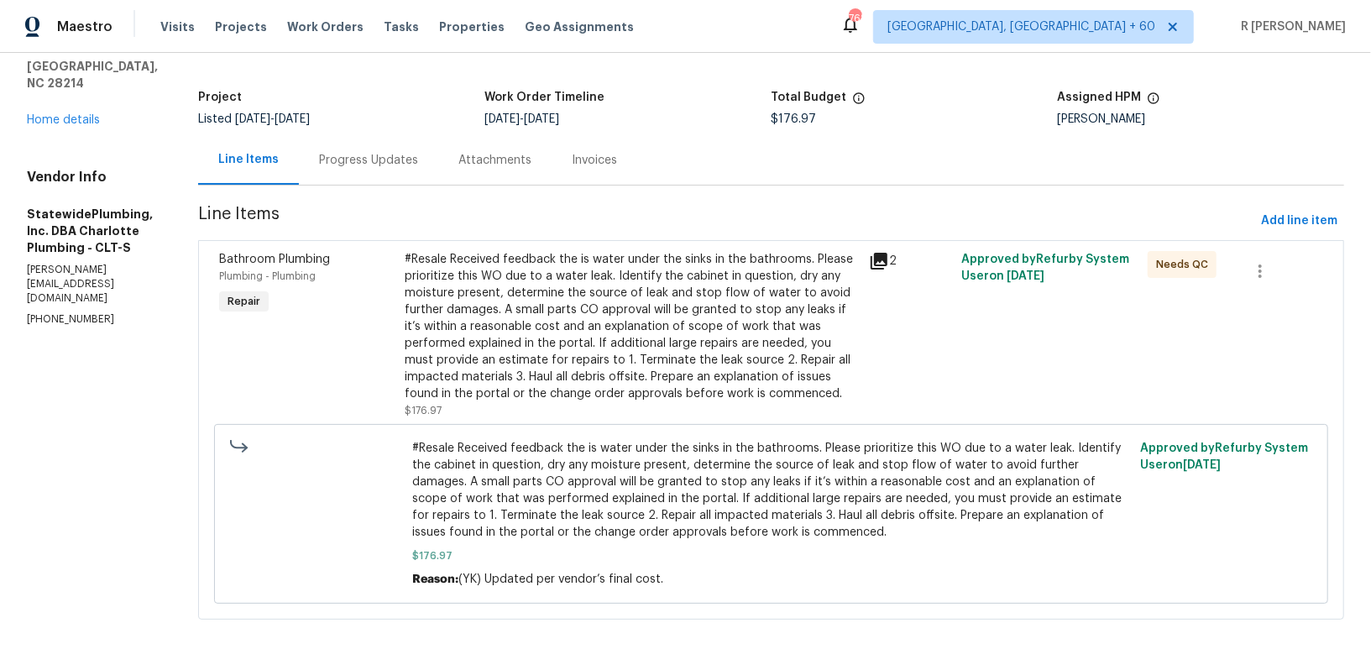
click at [348, 143] on div "Progress Updates" at bounding box center [368, 160] width 139 height 50
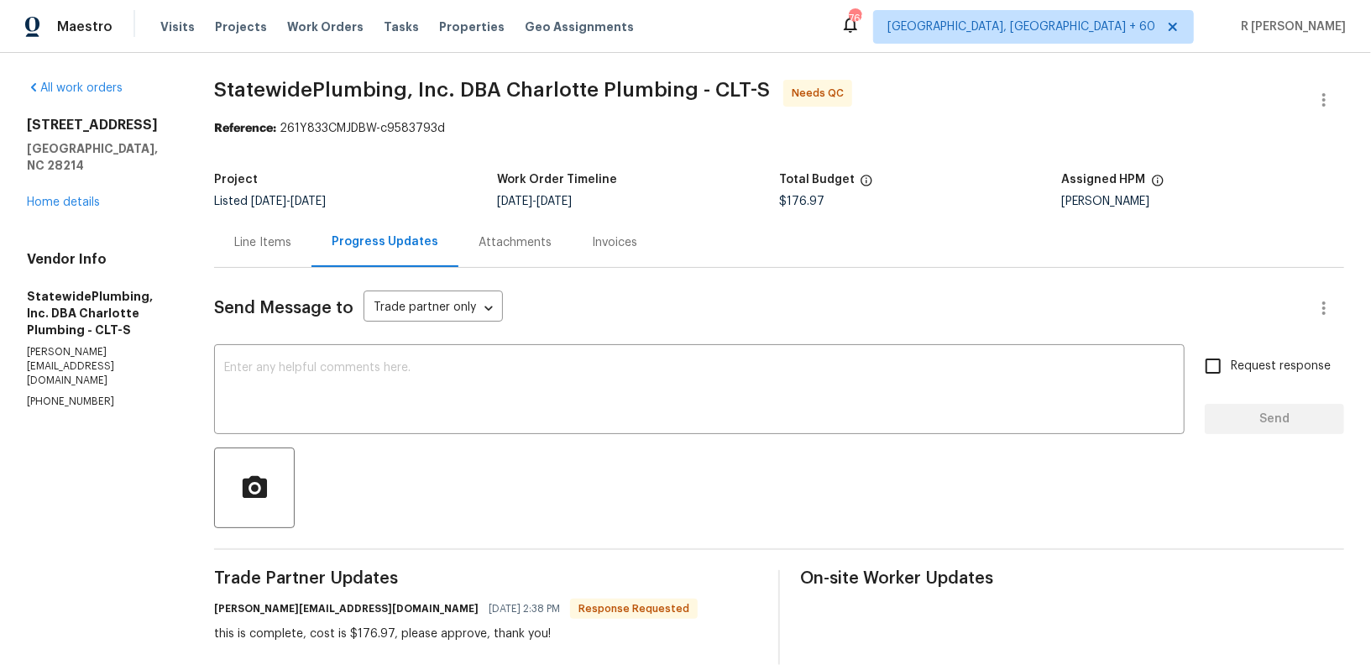
click at [277, 268] on div "Send Message to Trade partner only Trade partner only ​ x ​ Request response Se…" at bounding box center [779, 621] width 1130 height 707
click at [264, 242] on div "Line Items" at bounding box center [262, 242] width 57 height 17
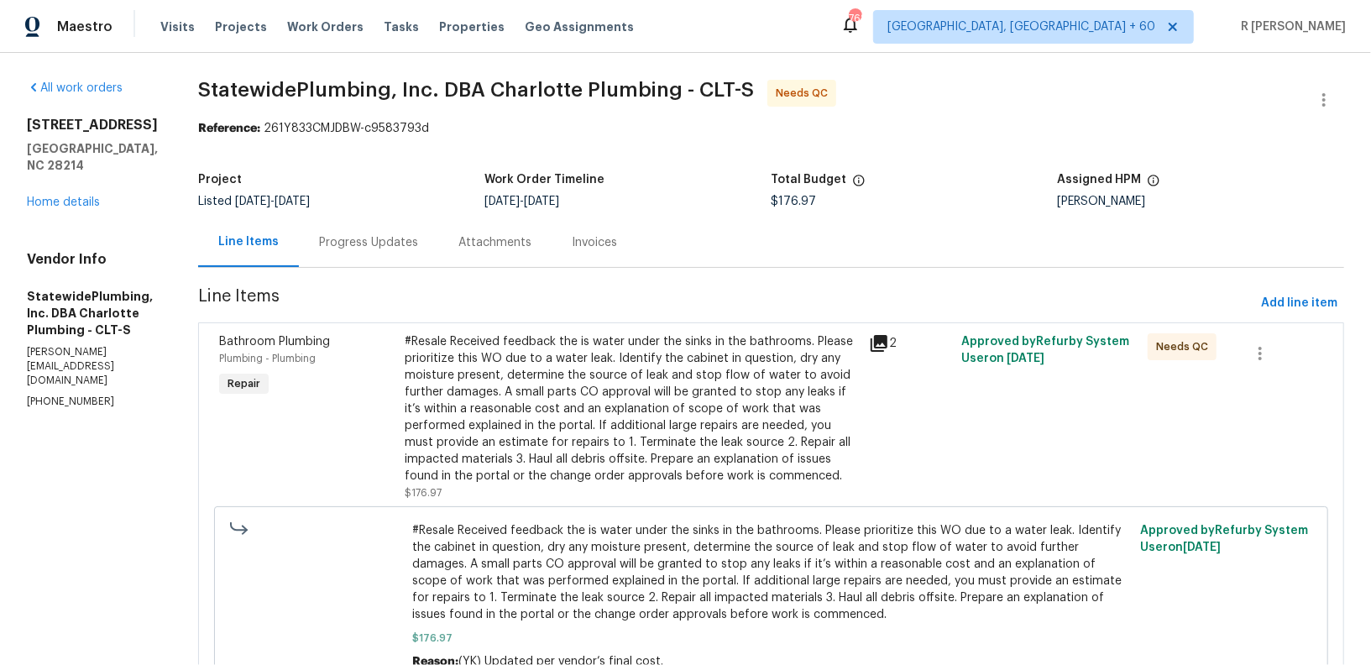
click at [516, 427] on div "#Resale Received feedback the is water under the sinks in the bathrooms. Please…" at bounding box center [632, 408] width 454 height 151
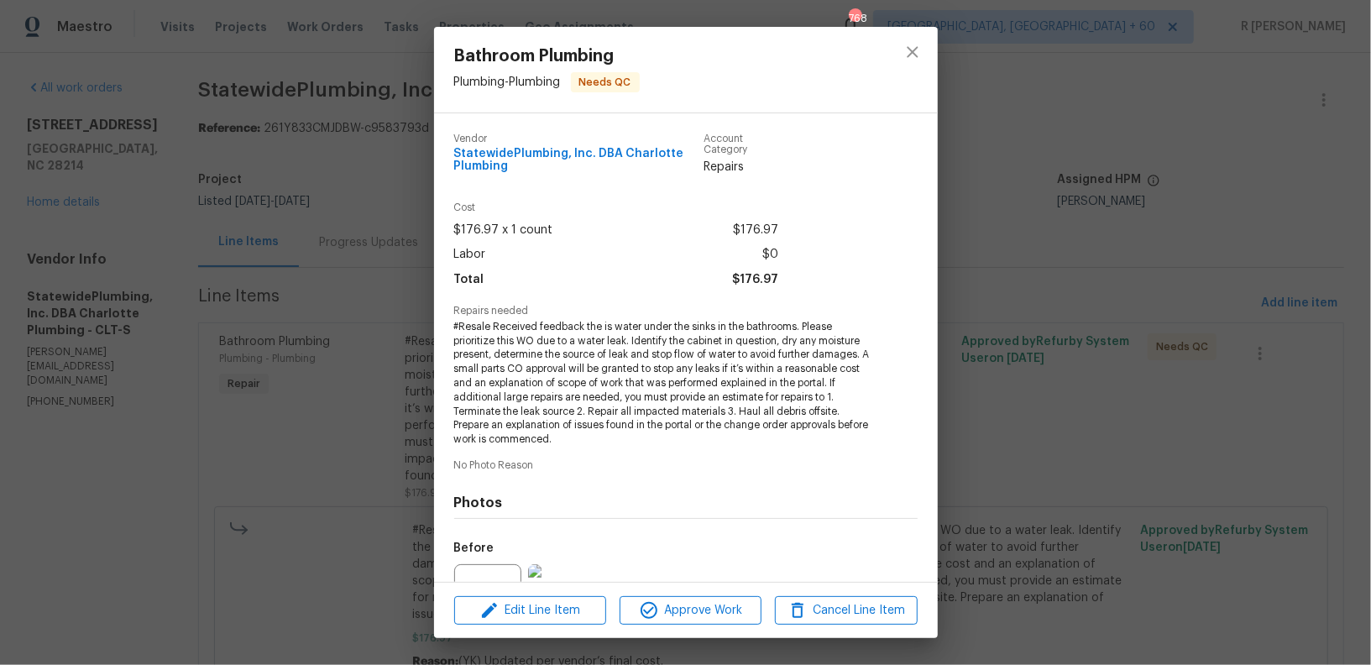
scroll to position [176, 0]
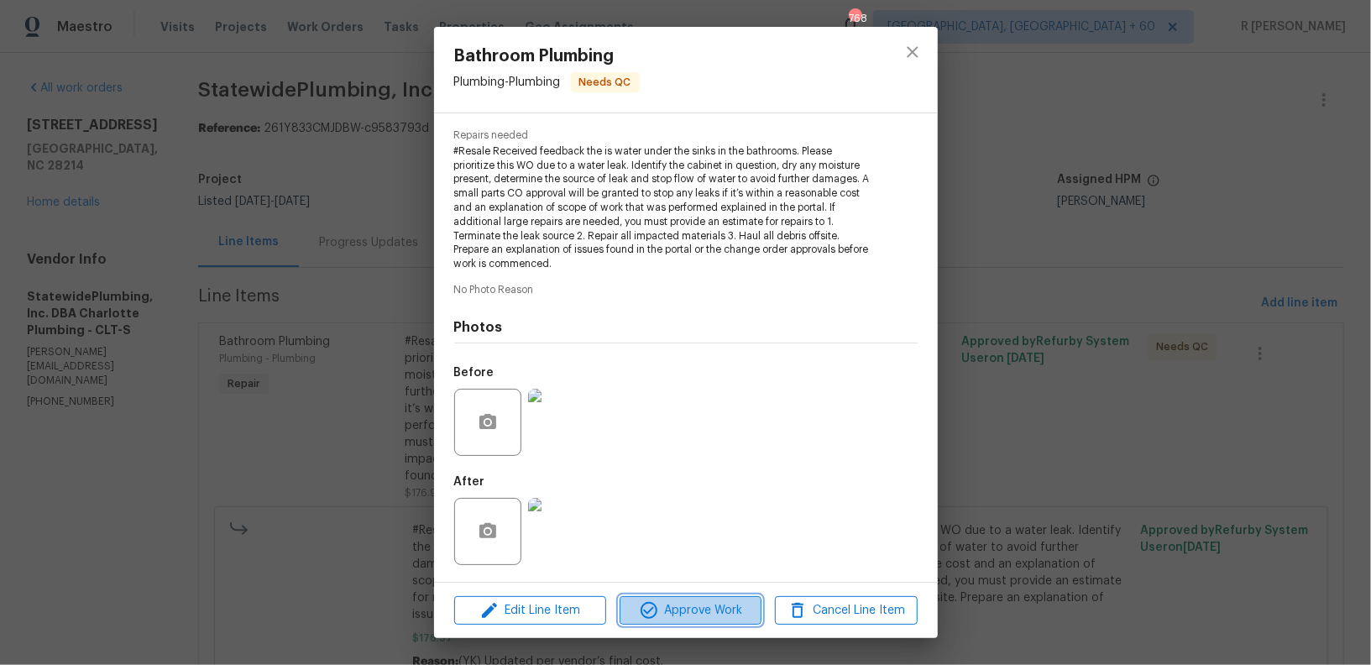
click at [693, 599] on button "Approve Work" at bounding box center [691, 610] width 142 height 29
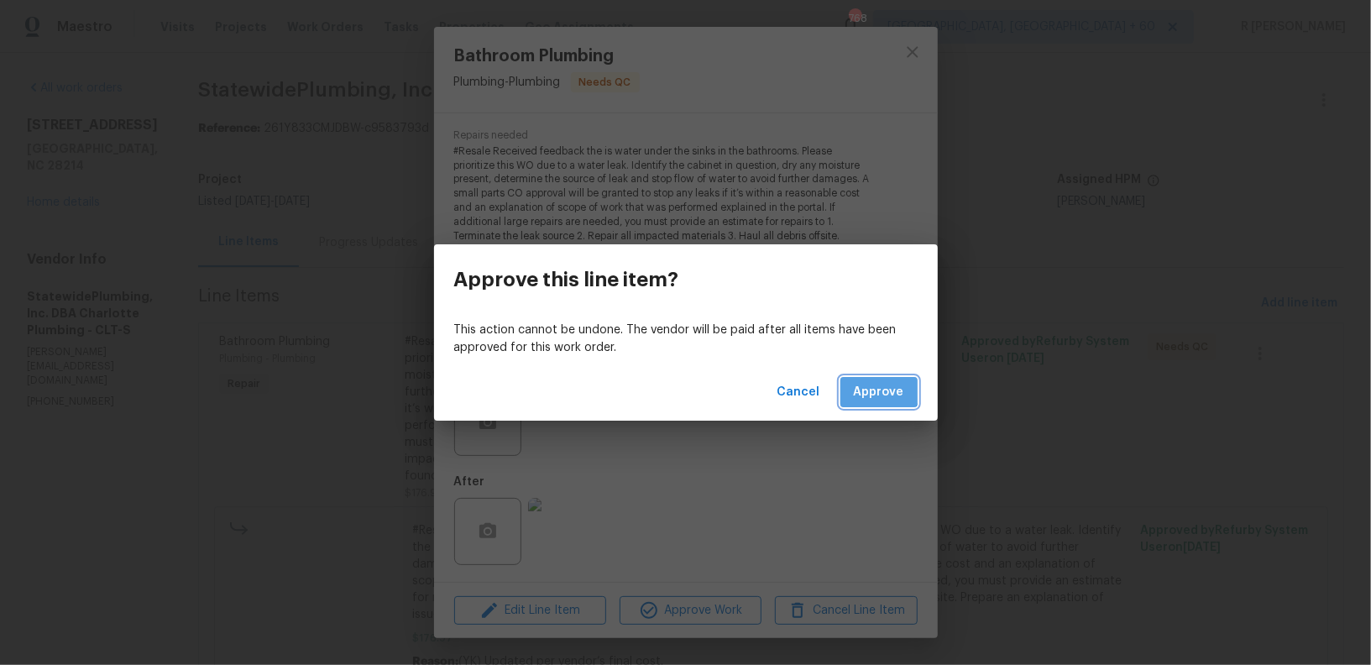
click at [871, 382] on span "Approve" at bounding box center [879, 392] width 50 height 21
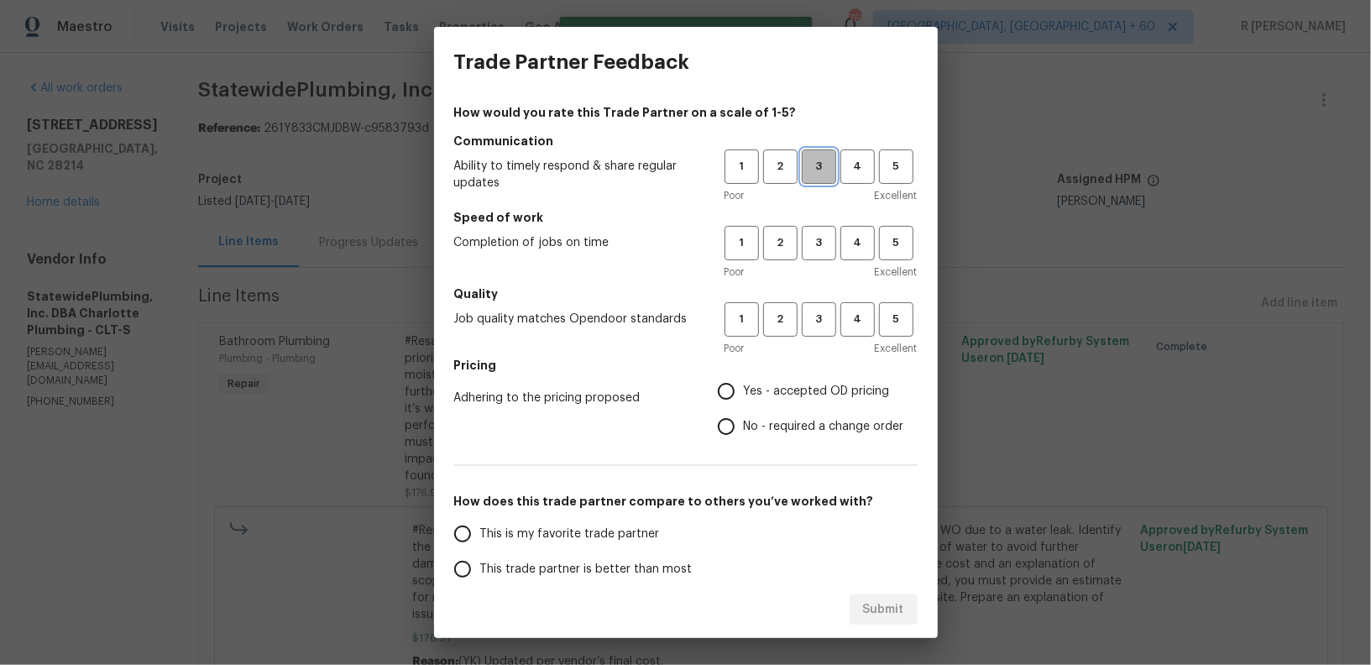
click at [826, 167] on span "3" at bounding box center [819, 166] width 31 height 19
click at [818, 237] on span "3" at bounding box center [819, 242] width 31 height 19
click at [828, 333] on button "3" at bounding box center [819, 319] width 34 height 34
click at [762, 421] on span "No - required a change order" at bounding box center [824, 427] width 160 height 18
click at [744, 421] on input "No - required a change order" at bounding box center [726, 426] width 35 height 35
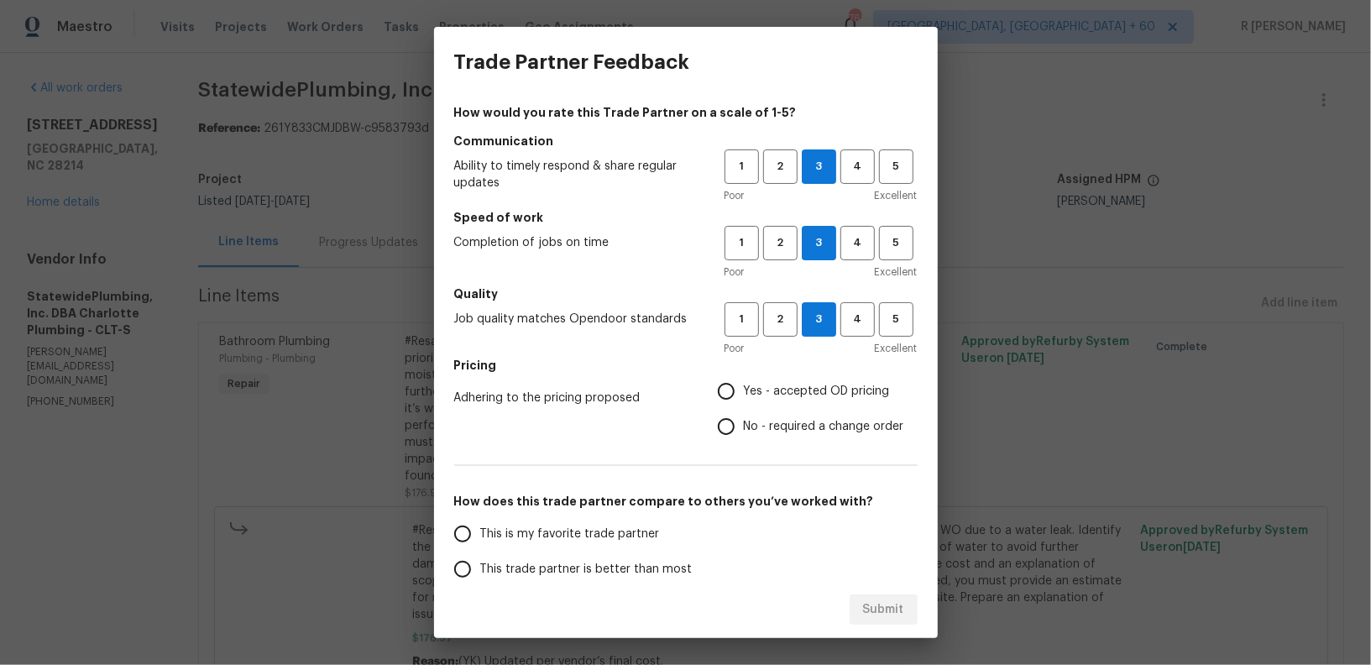
radio input "true"
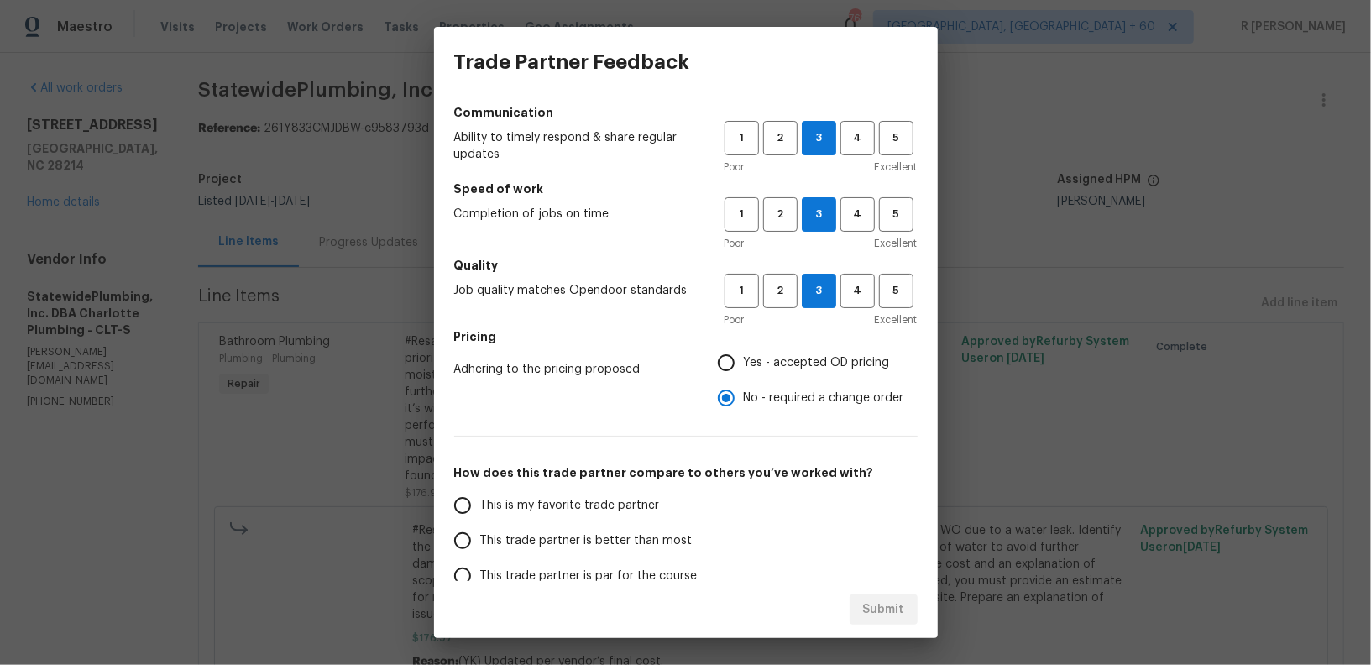
scroll to position [30, 0]
click at [661, 541] on span "This trade partner is better than most" at bounding box center [586, 540] width 212 height 18
click at [480, 541] on input "This trade partner is better than most" at bounding box center [462, 538] width 35 height 35
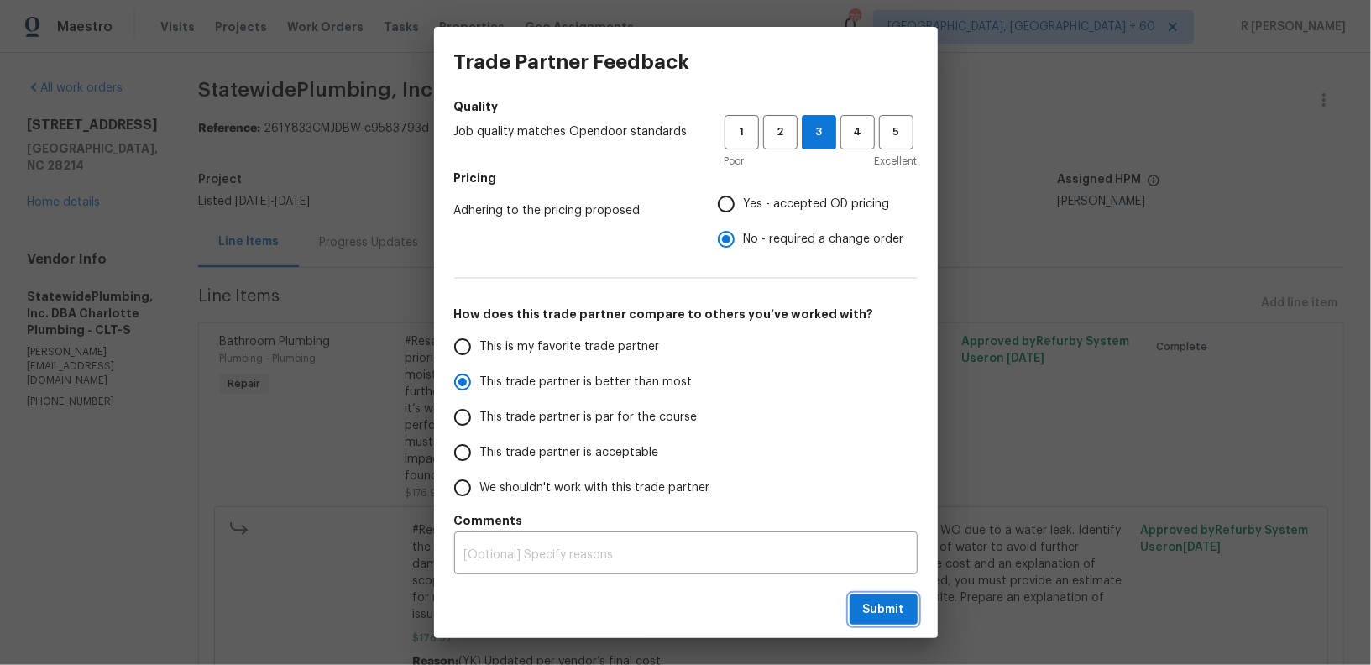
click at [873, 612] on span "Submit" at bounding box center [883, 610] width 41 height 21
radio input "true"
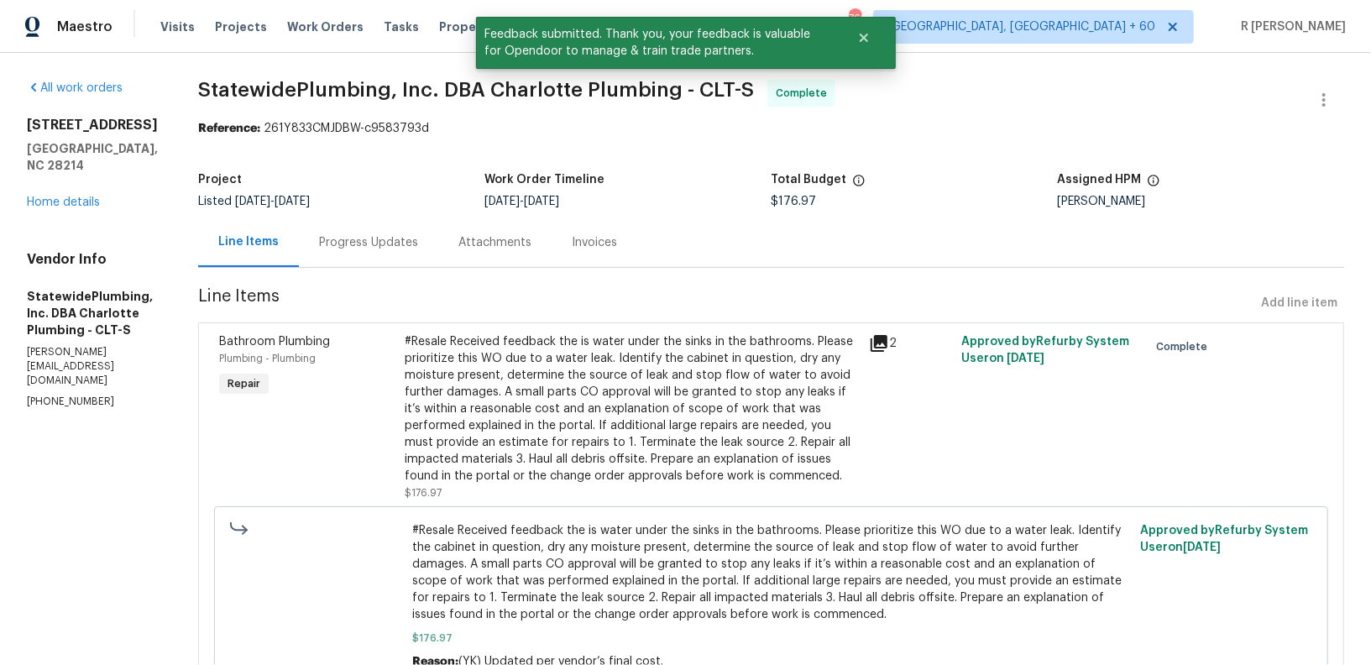
click at [419, 233] on div "Progress Updates" at bounding box center [368, 242] width 139 height 50
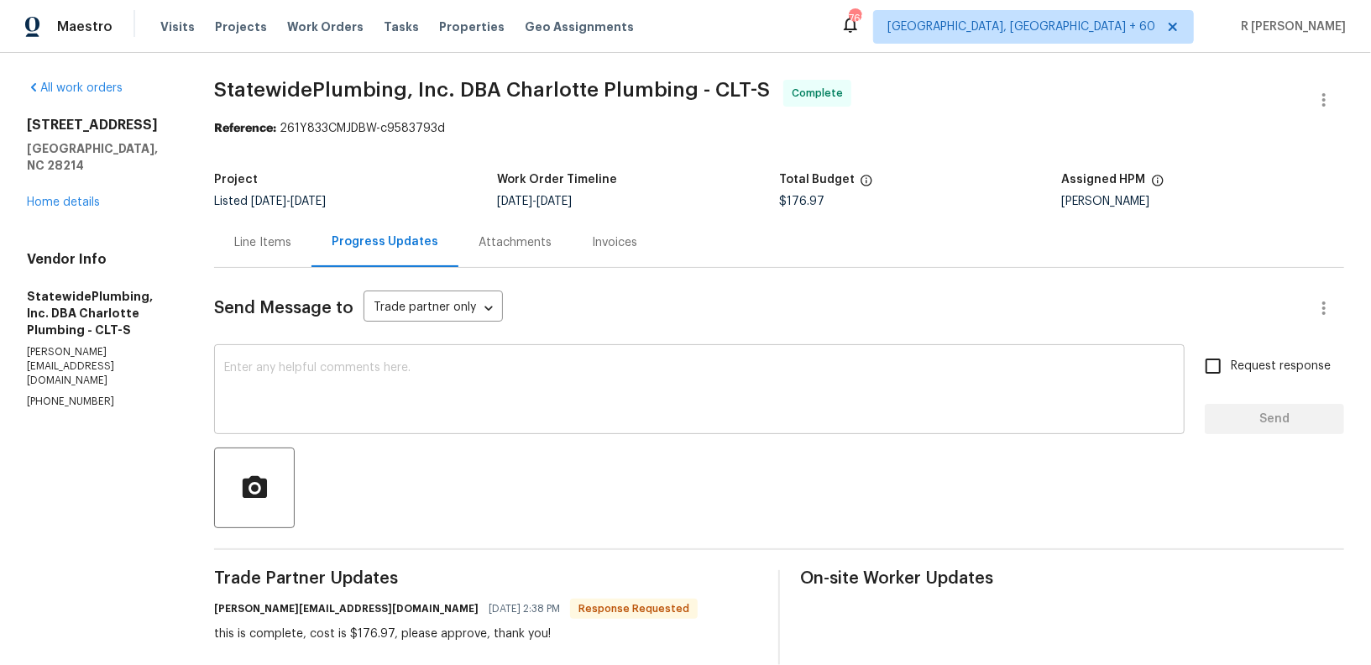
click at [533, 406] on textarea at bounding box center [699, 391] width 951 height 59
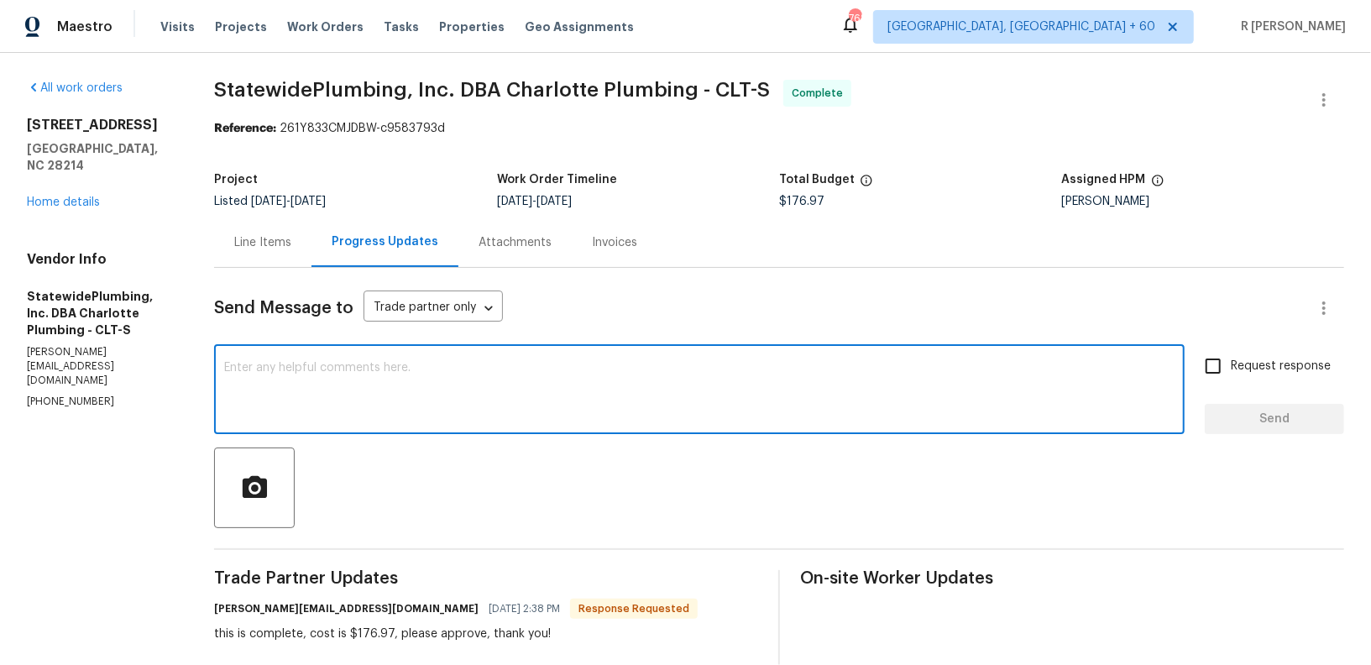
paste textarea "Final cost updated and work order approved. Kindly upload the detailed invoice.…"
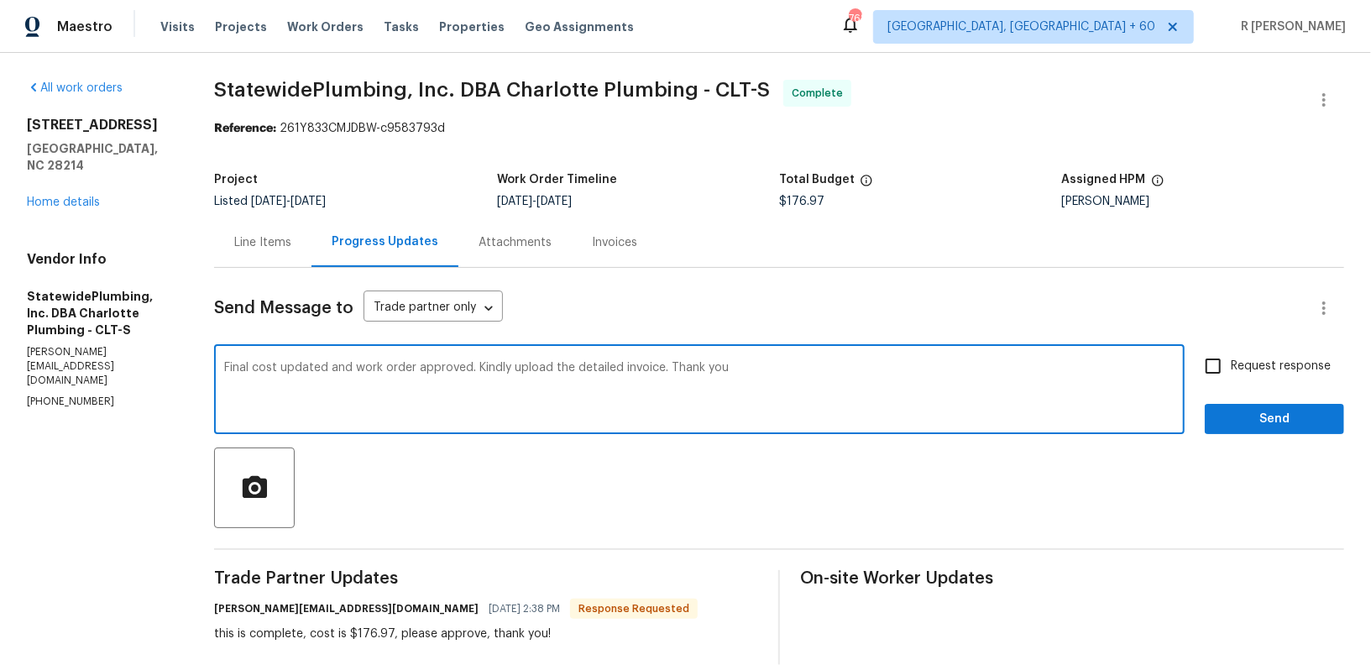
type textarea "Final cost updated and work order approved. Kindly upload the detailed invoice.…"
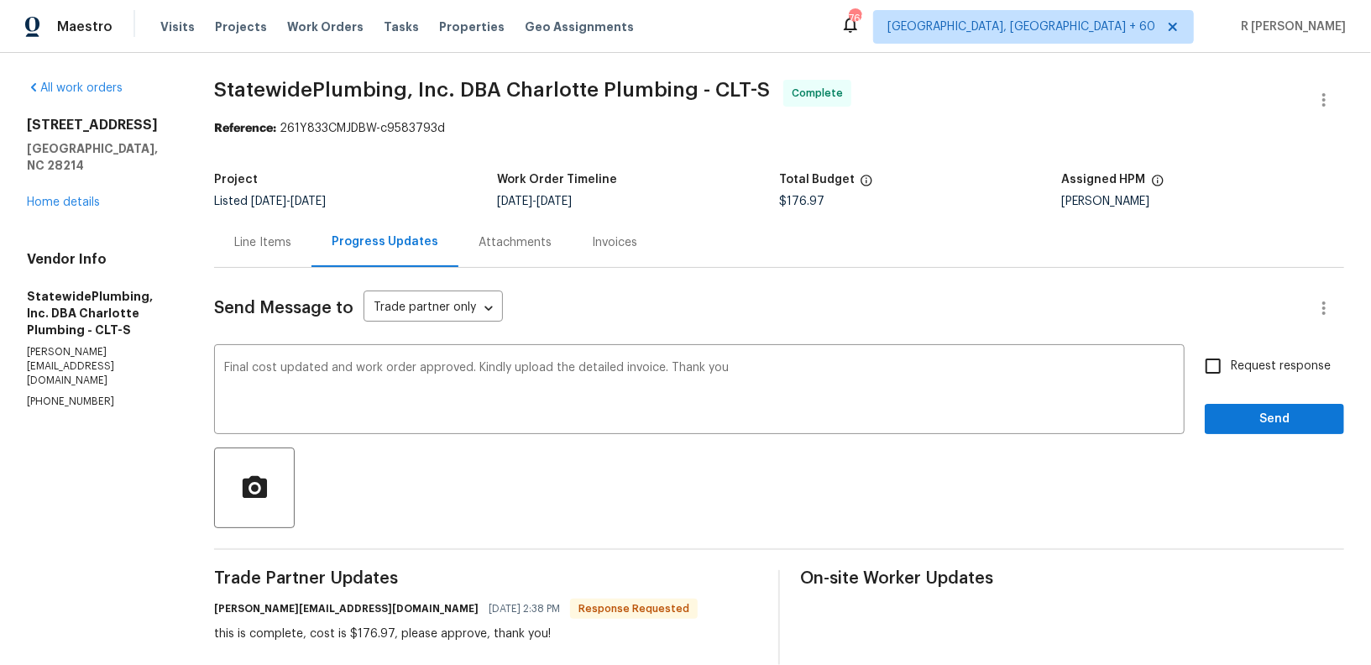
click at [1254, 351] on label "Request response" at bounding box center [1263, 365] width 135 height 35
click at [1231, 351] on input "Request response" at bounding box center [1213, 365] width 35 height 35
checkbox input "true"
click at [1254, 411] on span "Send" at bounding box center [1274, 419] width 113 height 21
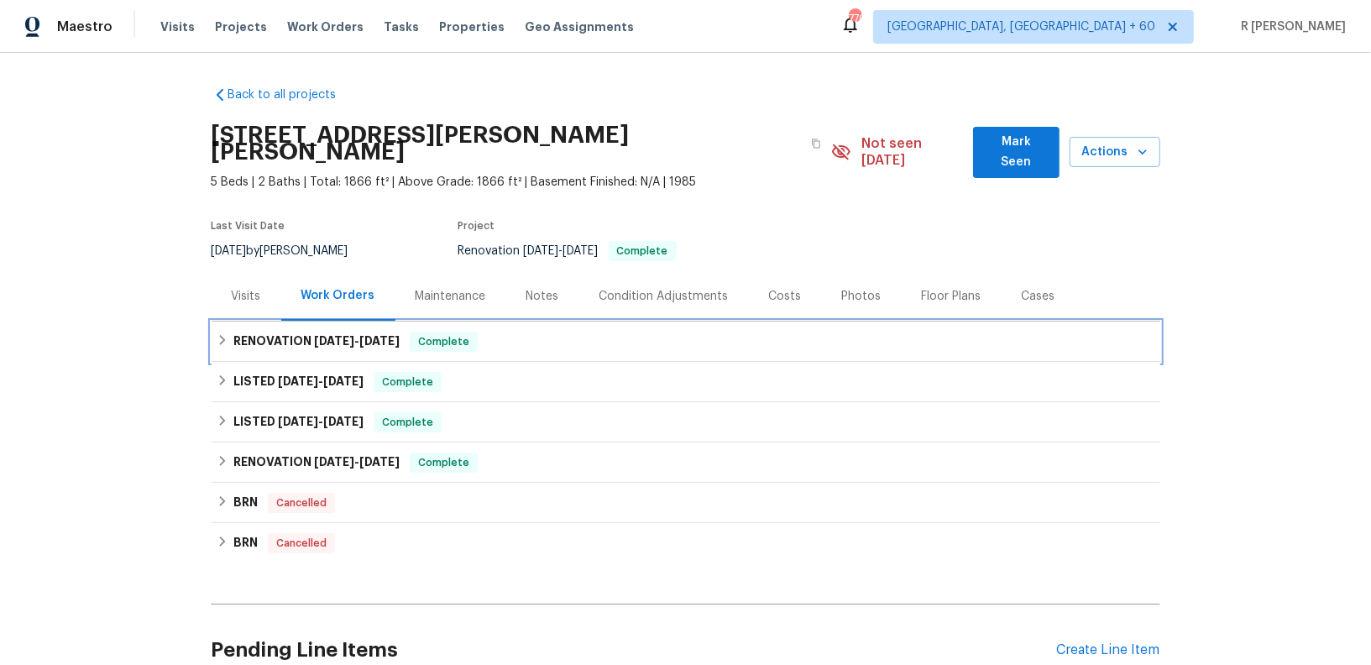
click at [341, 335] on span "[DATE]" at bounding box center [334, 341] width 40 height 12
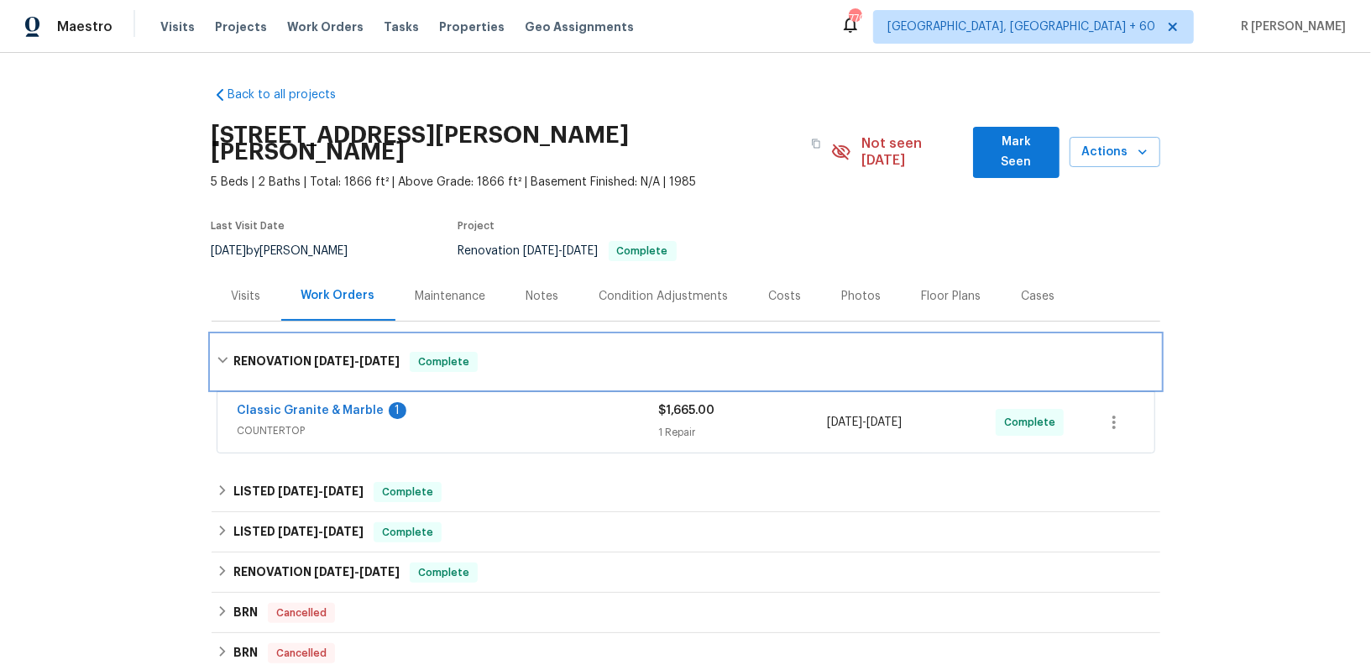
click at [341, 335] on div "RENOVATION 8/6/25 - 8/6/25 Complete" at bounding box center [686, 362] width 949 height 54
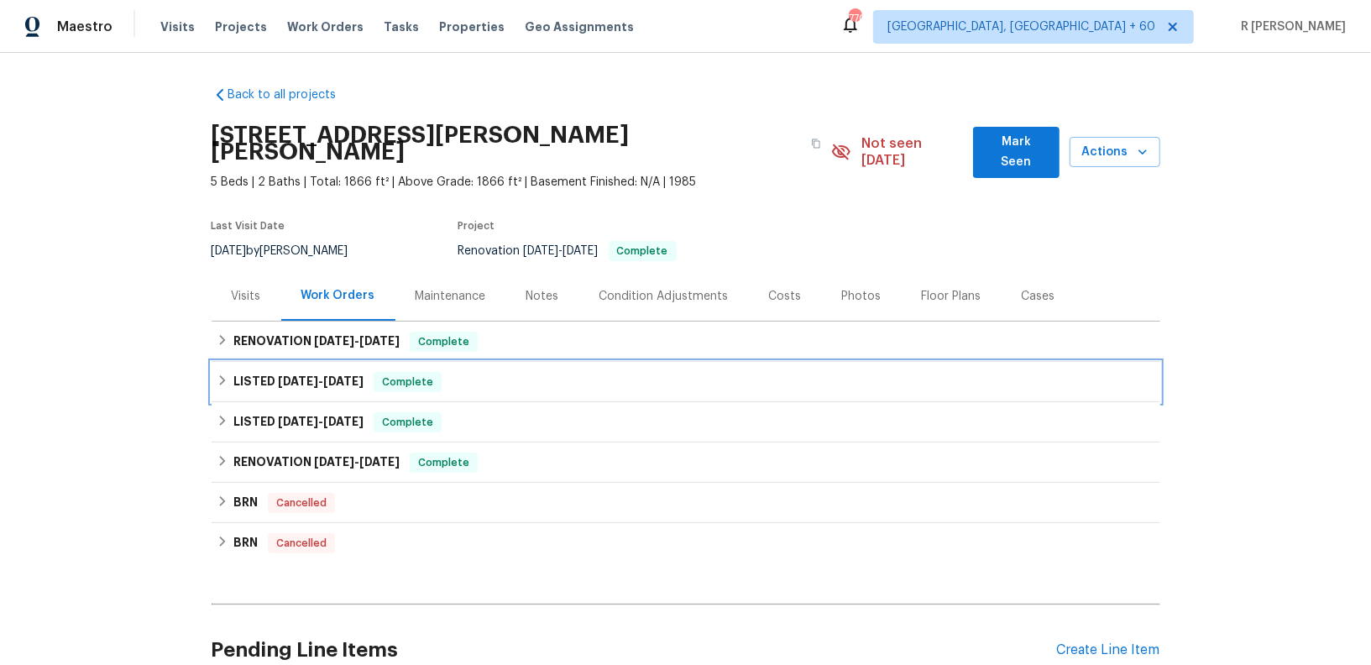
click at [322, 375] on span "7/30/25 - 8/14/25" at bounding box center [321, 381] width 86 height 12
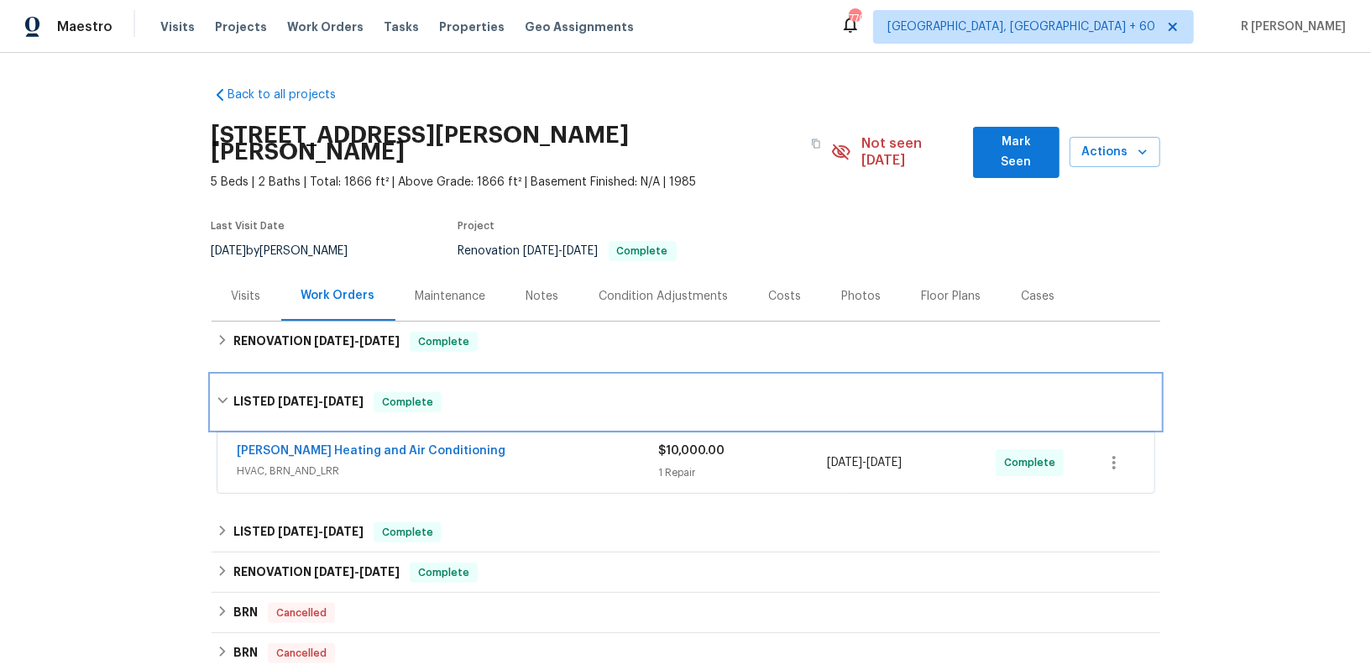
click at [321, 392] on h6 "LISTED 7/30/25 - 8/14/25" at bounding box center [298, 402] width 130 height 20
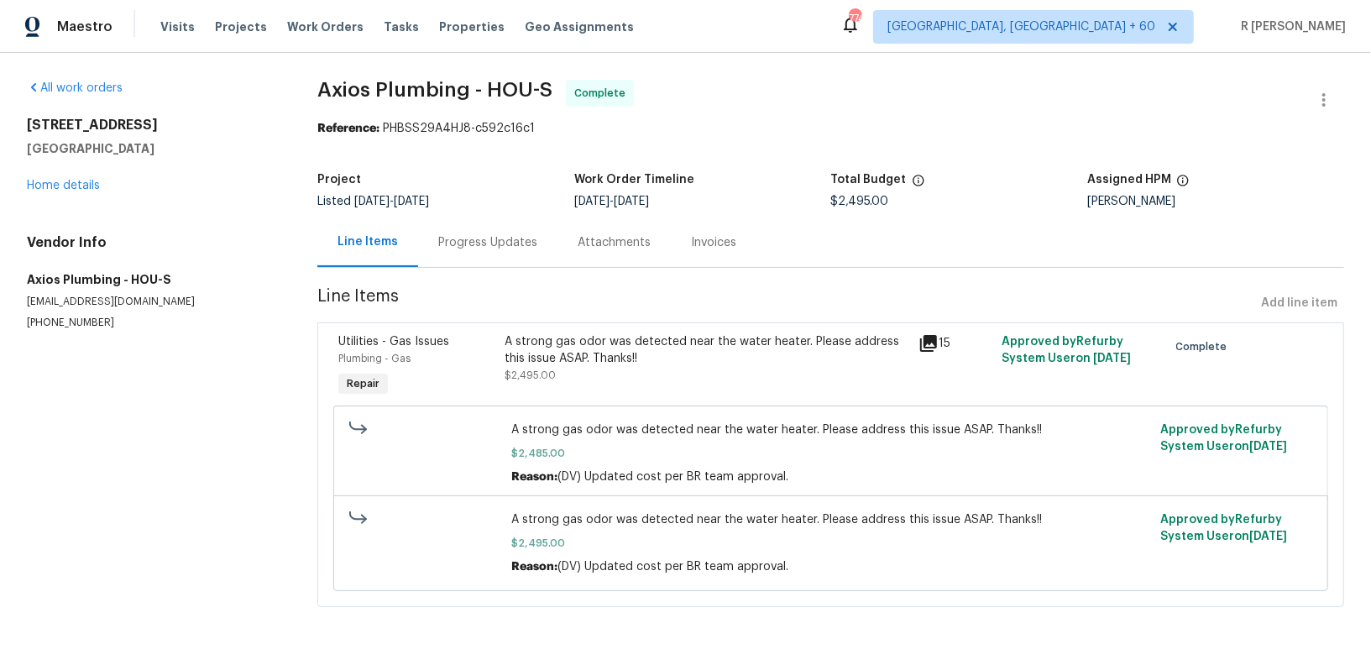
click at [495, 257] on div "Progress Updates" at bounding box center [487, 242] width 139 height 50
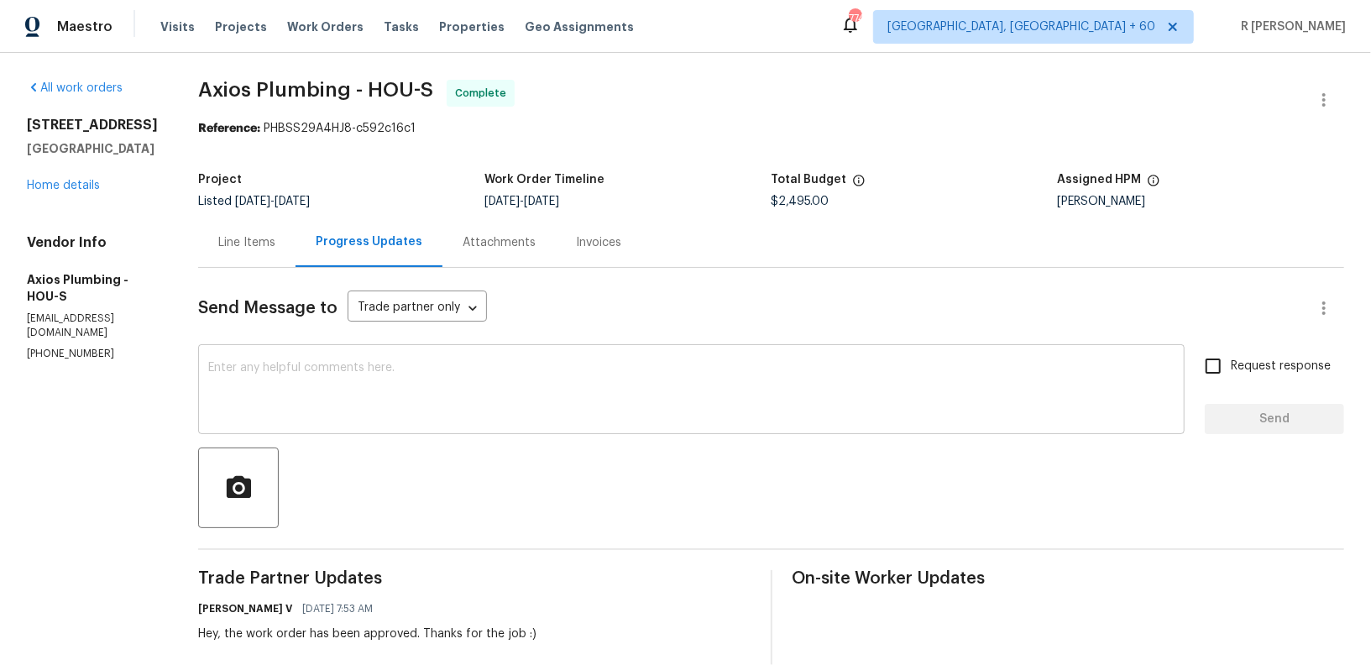
scroll to position [317, 0]
